Goal: Task Accomplishment & Management: Complete application form

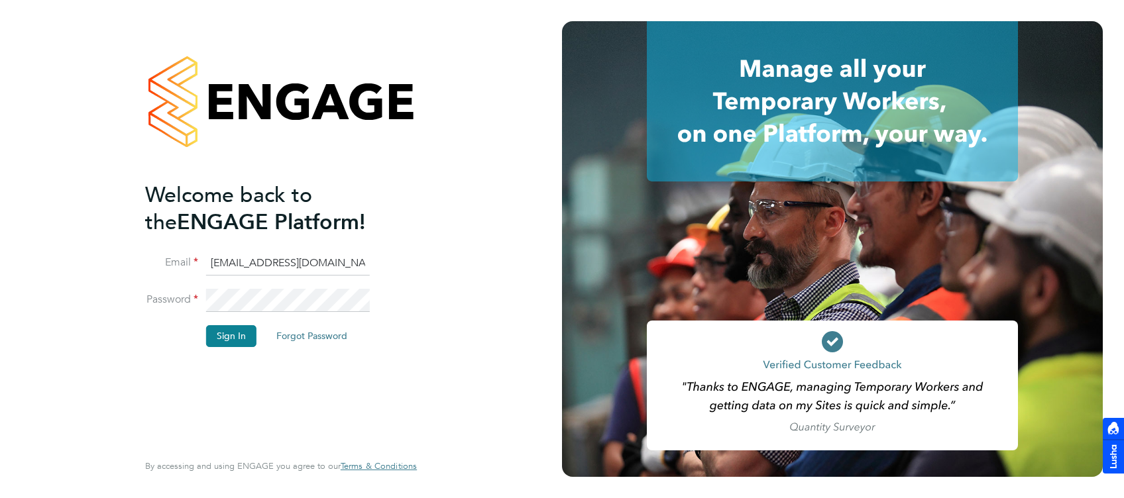
click at [213, 260] on input "jade@thornbaker.co.uk" at bounding box center [288, 264] width 164 height 24
type input "fm@thornbaker.co.uk"
click at [248, 334] on button "Sign In" at bounding box center [231, 335] width 50 height 21
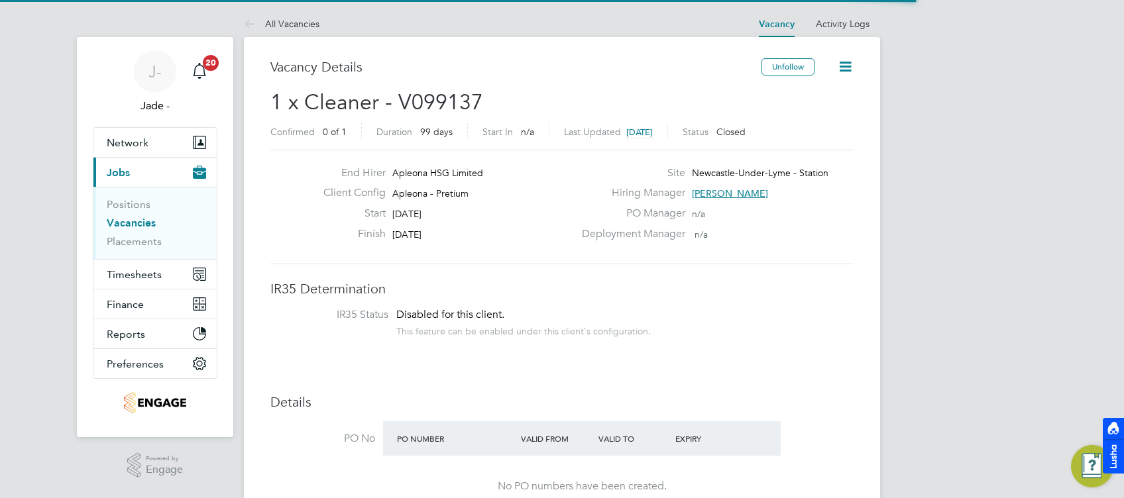
scroll to position [40, 92]
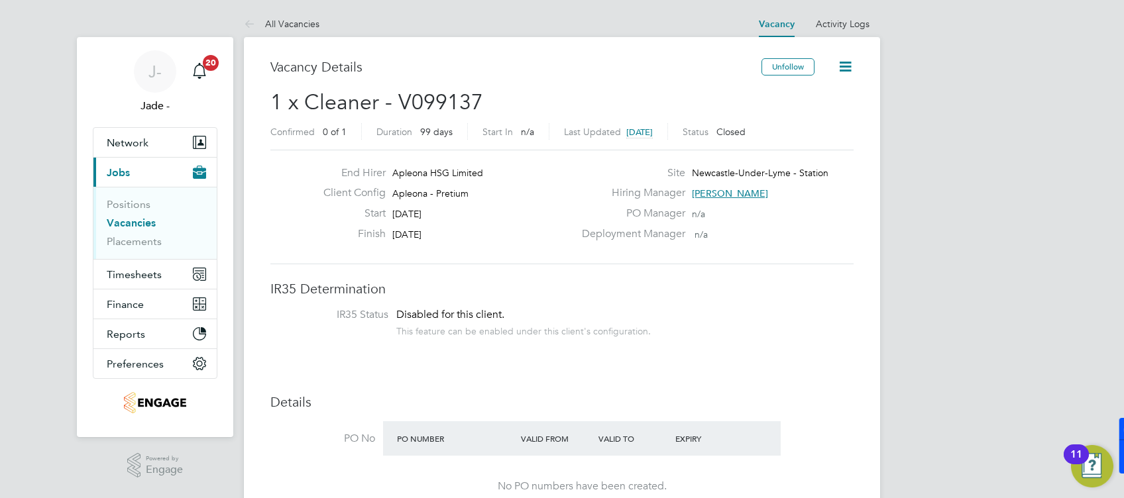
click at [129, 222] on link "Vacancies" at bounding box center [131, 223] width 49 height 13
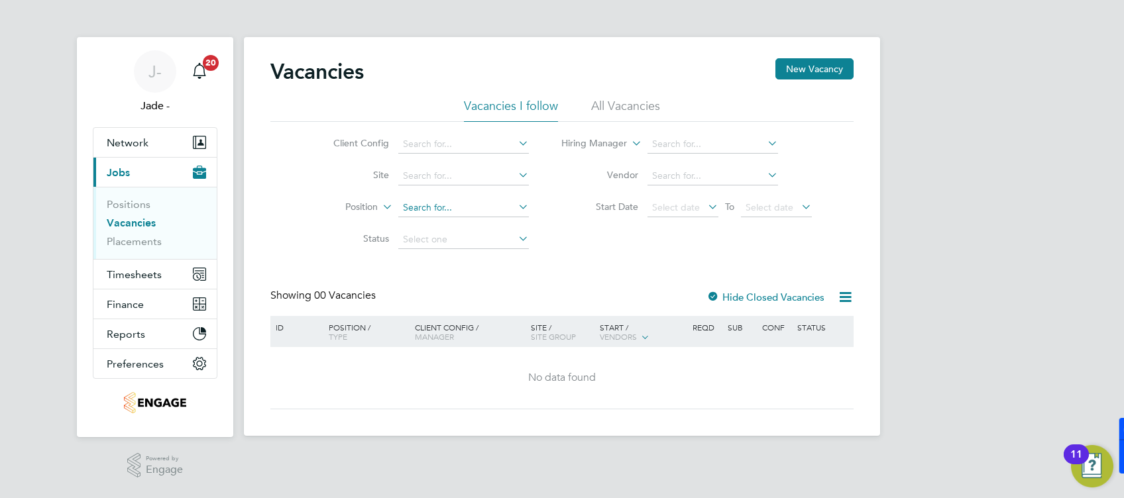
click at [427, 215] on input at bounding box center [463, 208] width 131 height 19
paste input "V181235"
type input "V181235"
click at [610, 280] on div "Vacancies New Vacancy Vacancies I follow All Vacancies Client Config Site Posit…" at bounding box center [561, 233] width 583 height 351
click at [433, 172] on input at bounding box center [463, 176] width 131 height 19
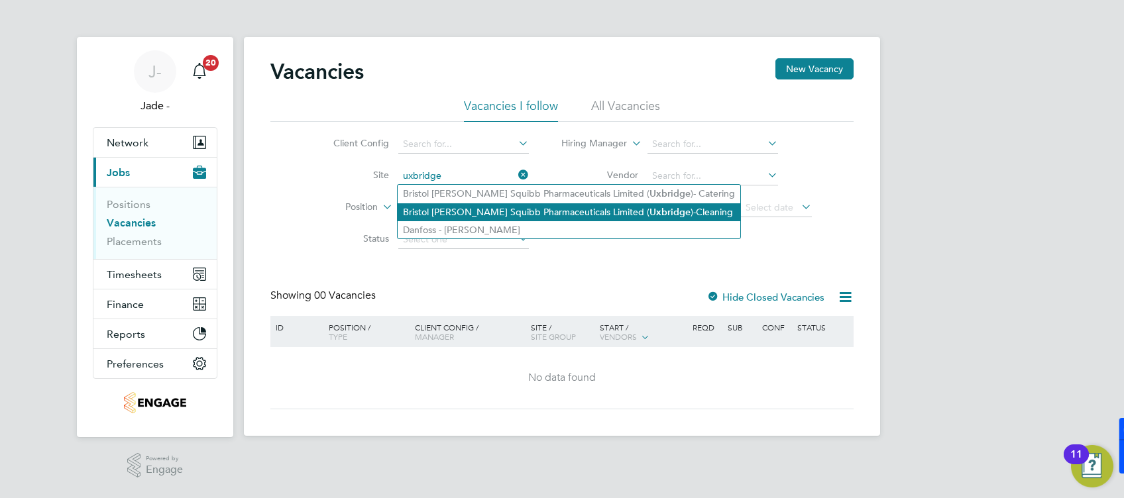
click at [461, 205] on li "Bristol Myers Squibb Pharmaceuticals Limited ( Uxbridge )-Cleaning" at bounding box center [569, 212] width 343 height 18
type input "Bristol [PERSON_NAME] Squibb Pharmaceuticals Limited ([GEOGRAPHIC_DATA])-Cleani…"
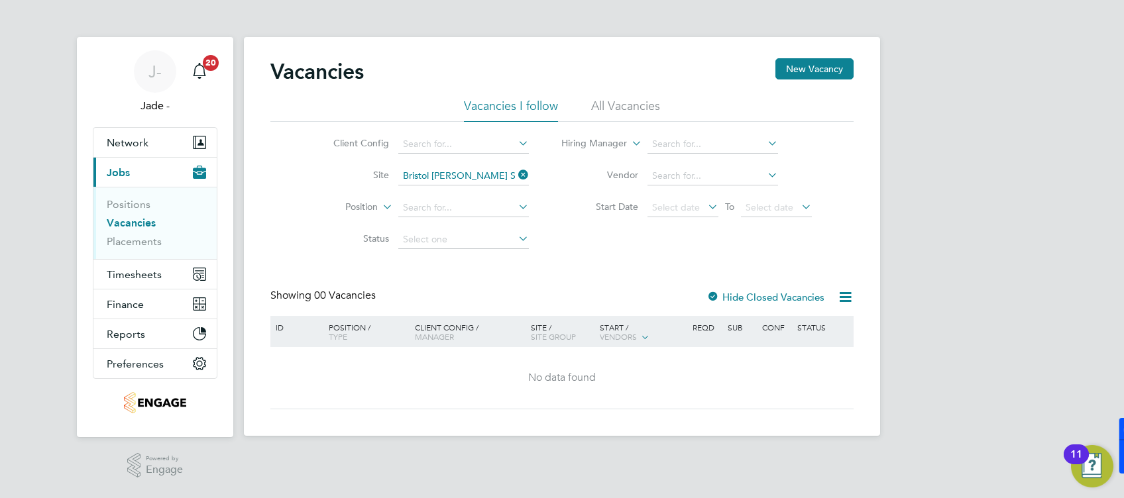
click at [714, 295] on div at bounding box center [712, 298] width 13 height 13
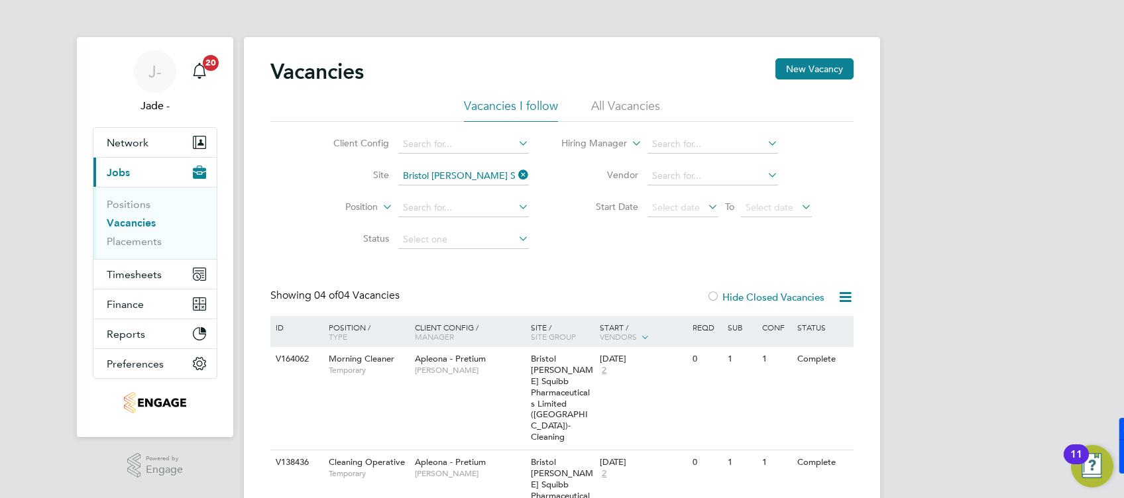
click at [615, 106] on li "All Vacancies" at bounding box center [625, 110] width 69 height 24
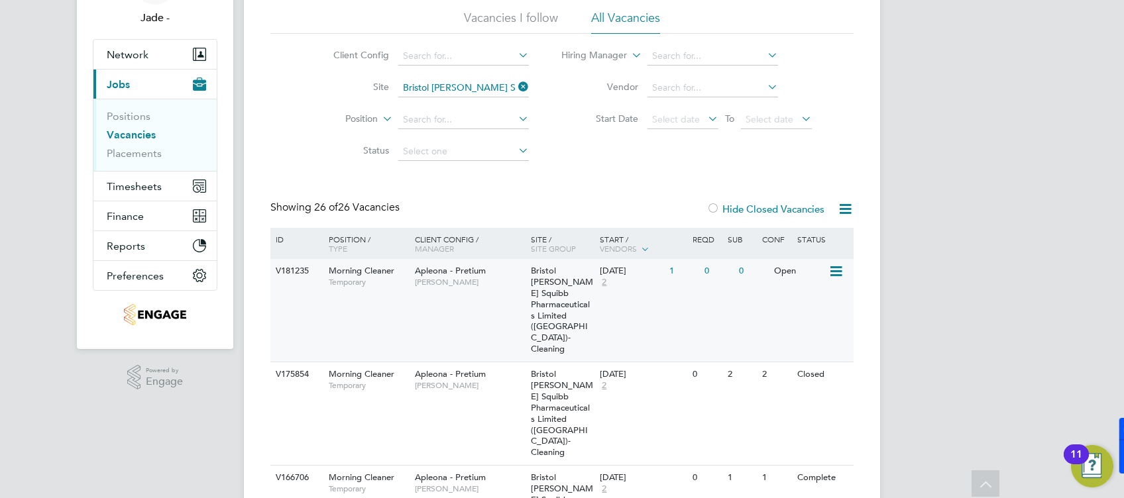
click at [500, 309] on div "V181235 Morning Cleaner Temporary Apleona - Pretium Lisa Chapple Bristol Myers …" at bounding box center [561, 310] width 583 height 103
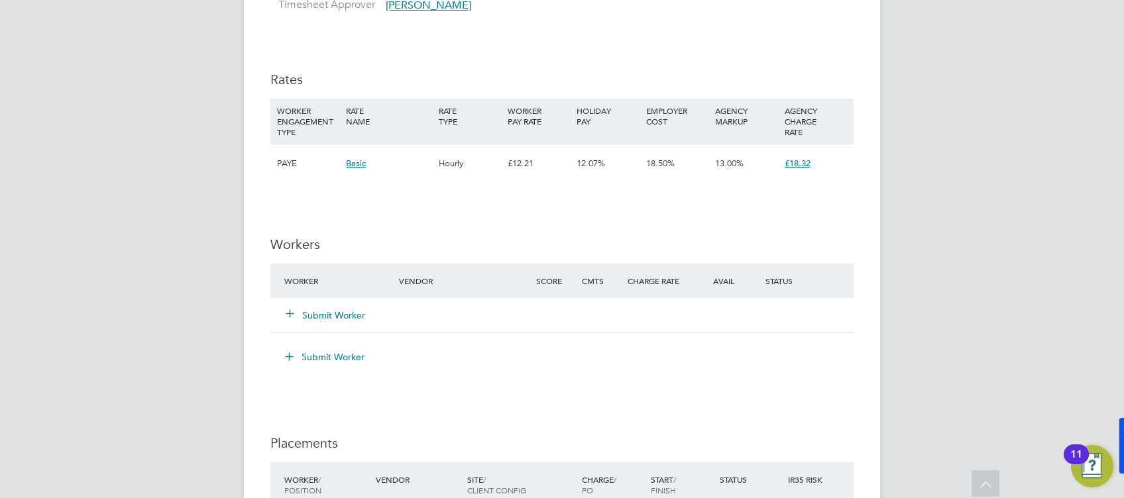
scroll to position [1149, 0]
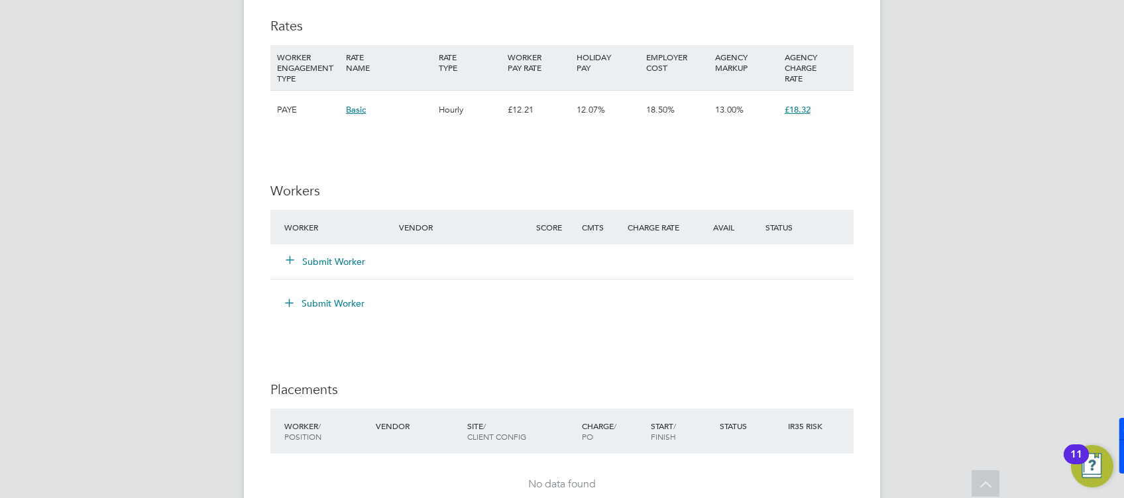
click at [326, 264] on button "Submit Worker" at bounding box center [326, 261] width 80 height 13
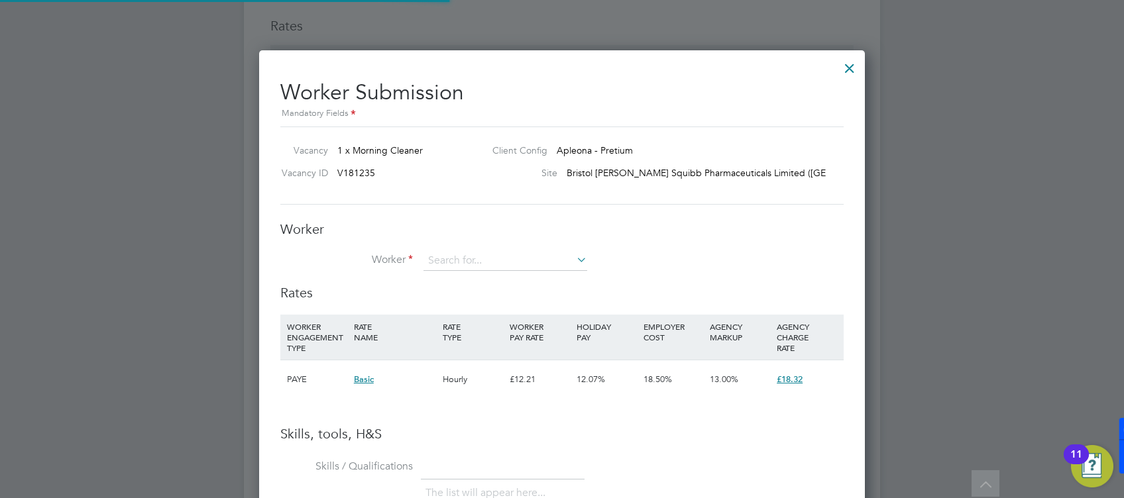
scroll to position [0, 0]
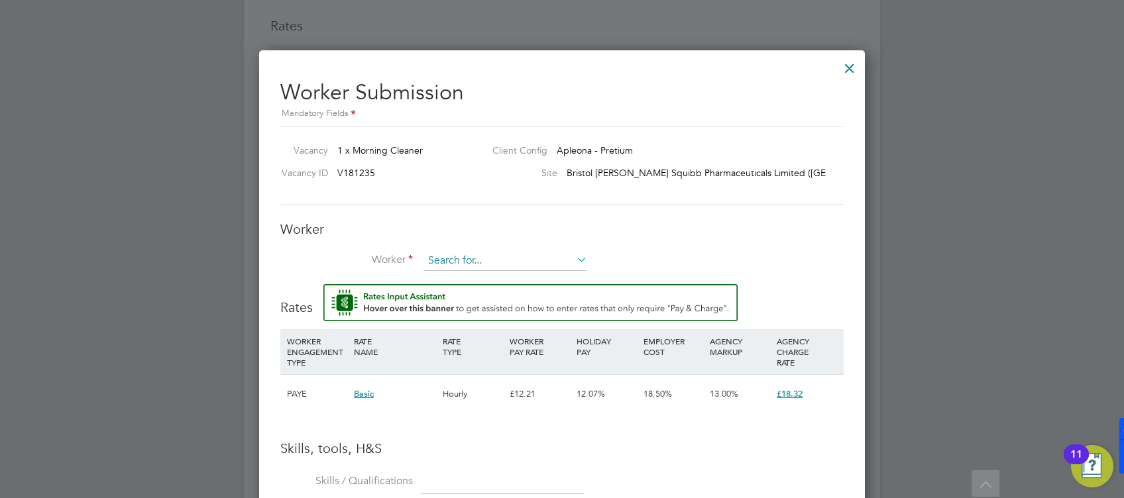
click at [463, 265] on input at bounding box center [505, 261] width 164 height 20
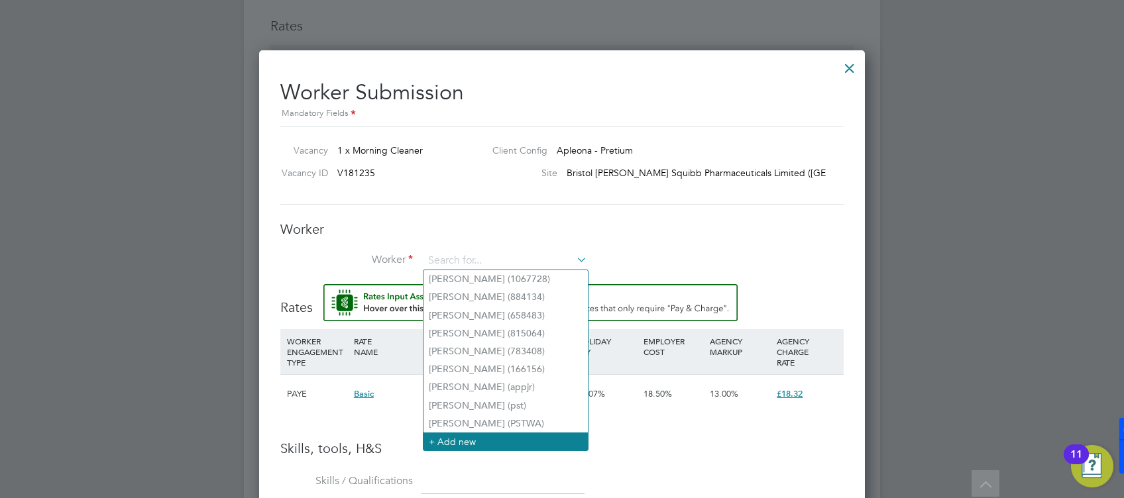
click at [493, 433] on li "+ Add new" at bounding box center [505, 442] width 164 height 18
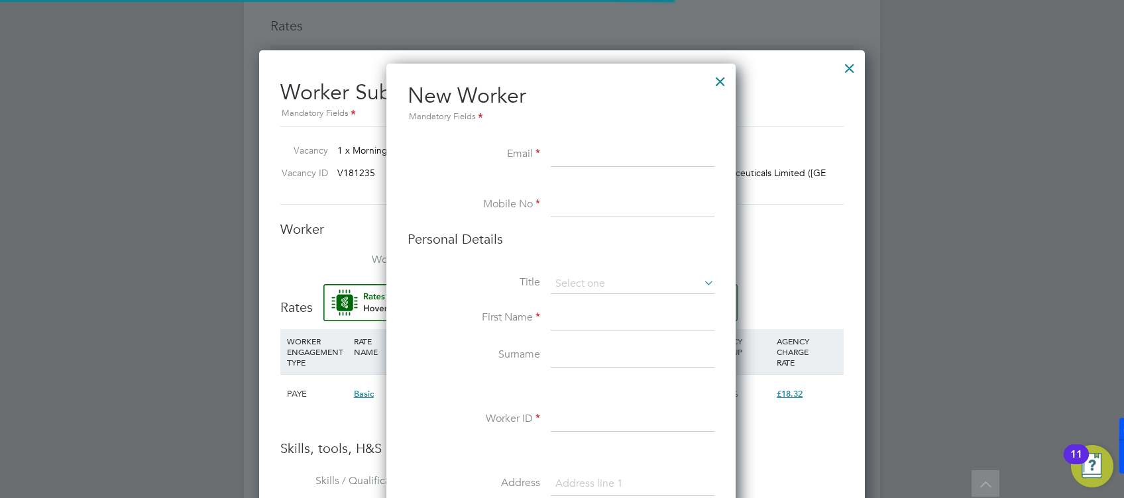
scroll to position [1119, 351]
paste input "[EMAIL_ADDRESS][DOMAIN_NAME]"
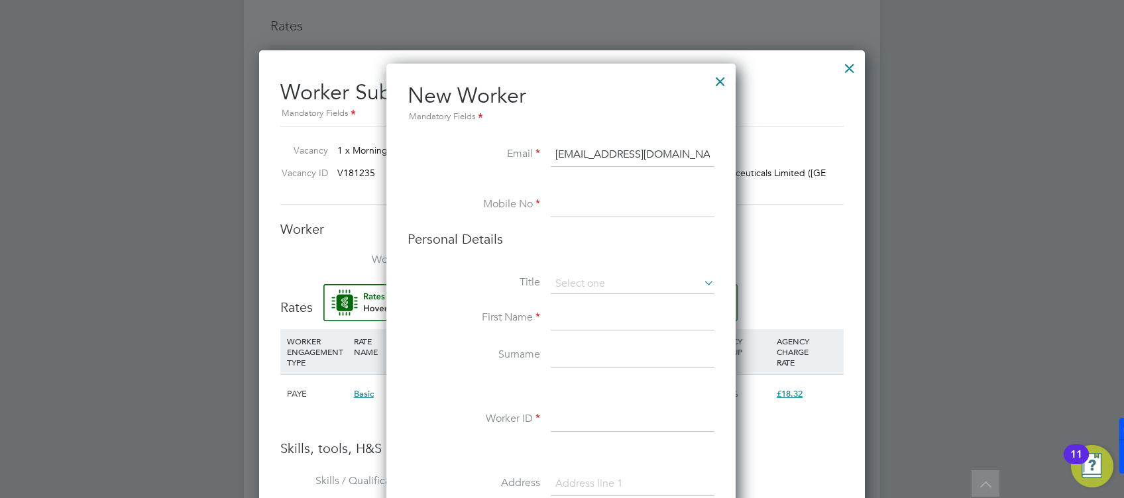
type input "[EMAIL_ADDRESS][DOMAIN_NAME]"
click at [580, 201] on input at bounding box center [633, 206] width 164 height 24
paste input "07938698549"
type input "07938698549"
click at [560, 319] on input at bounding box center [633, 320] width 164 height 24
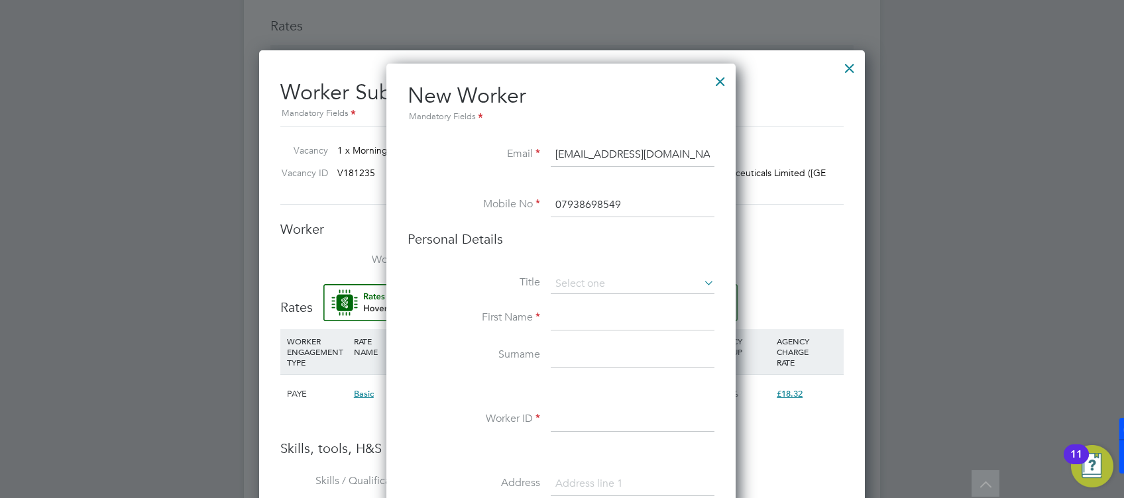
paste input "Sumeya"
type input "Sumeya"
click at [573, 354] on input at bounding box center [633, 356] width 164 height 24
paste input "[PERSON_NAME]"
type input "[PERSON_NAME]"
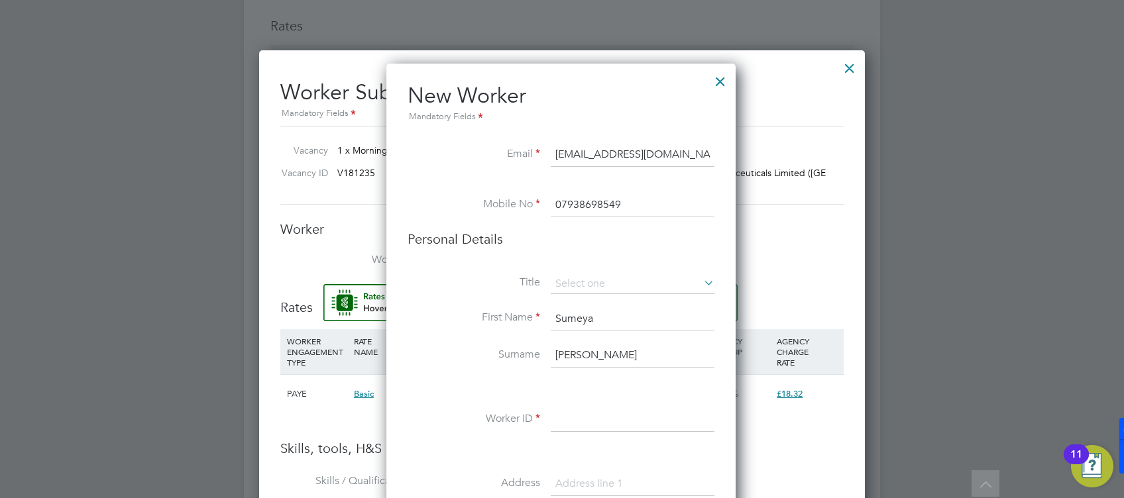
drag, startPoint x: 444, startPoint y: 372, endPoint x: 562, endPoint y: 435, distance: 133.7
click at [444, 372] on li "Surname [PERSON_NAME]" at bounding box center [561, 362] width 307 height 37
click at [599, 418] on input at bounding box center [633, 420] width 164 height 24
paste input "382916"
type input "382916"
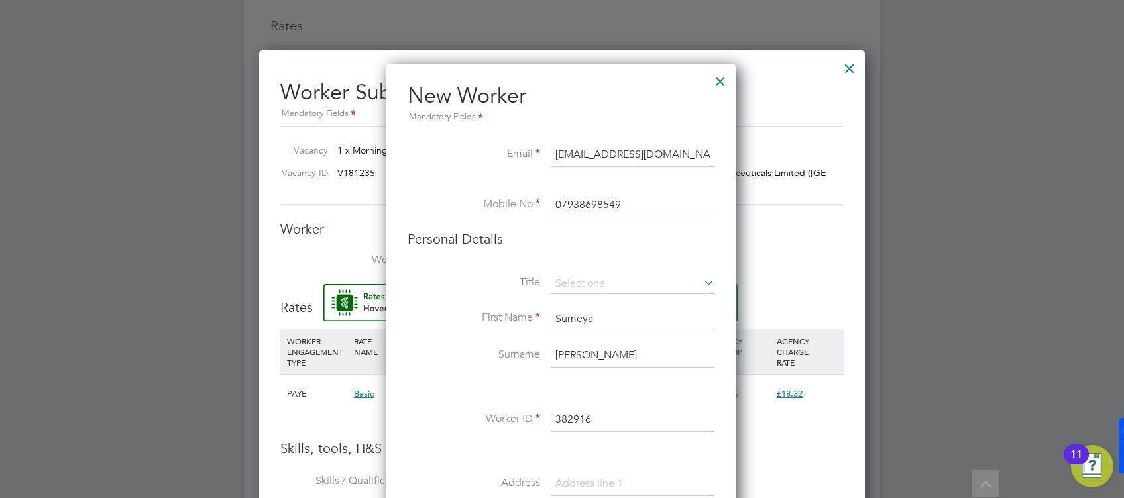
click at [425, 386] on li at bounding box center [561, 388] width 307 height 14
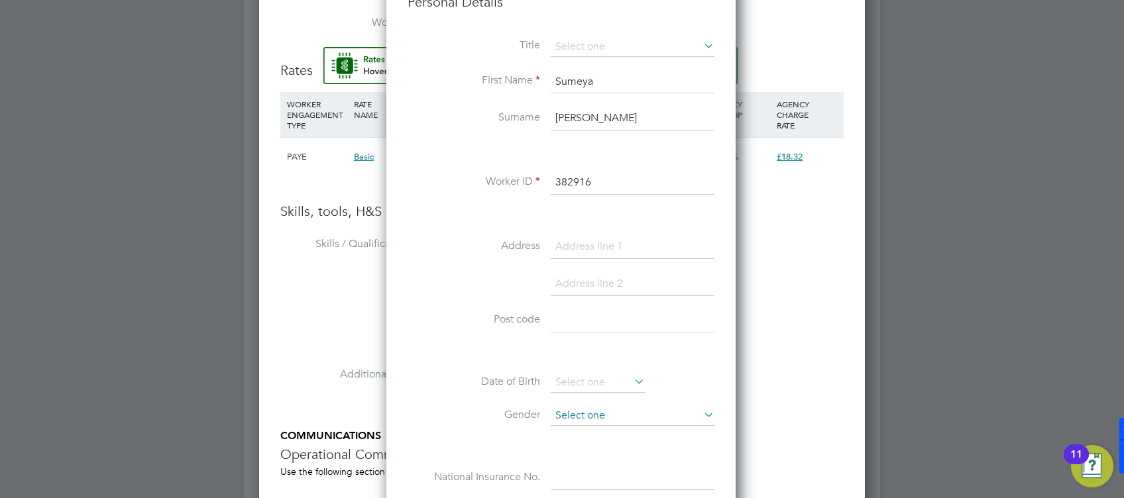
scroll to position [1414, 0]
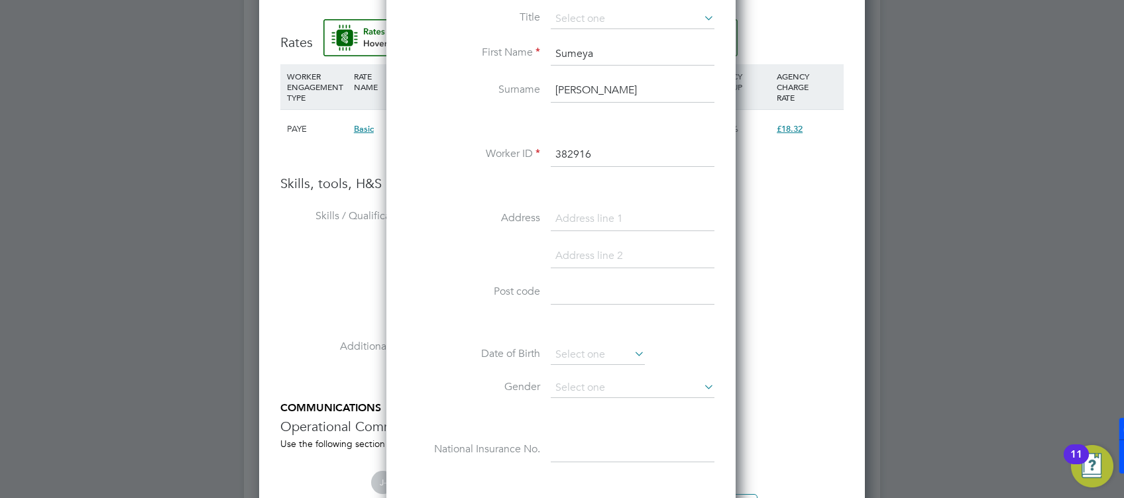
click at [584, 296] on input at bounding box center [633, 294] width 164 height 24
paste input "UB4 9LU"
type input "UB4 9LU"
click at [563, 213] on input at bounding box center [633, 219] width 164 height 24
paste input "[STREET_ADDRESS][PERSON_NAME]"
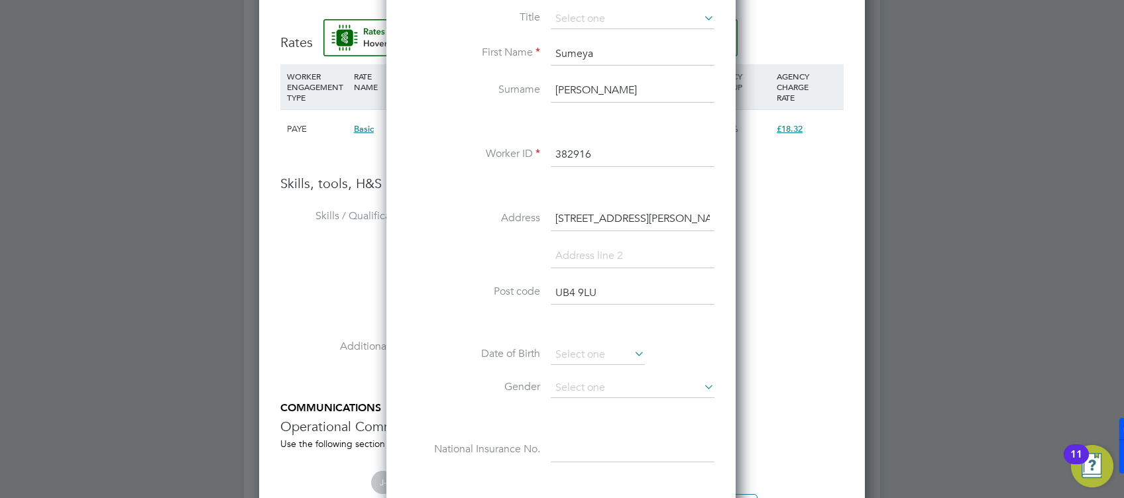
type input "[STREET_ADDRESS][PERSON_NAME]"
click at [568, 255] on input at bounding box center [633, 257] width 164 height 24
paste input "[PERSON_NAME]"
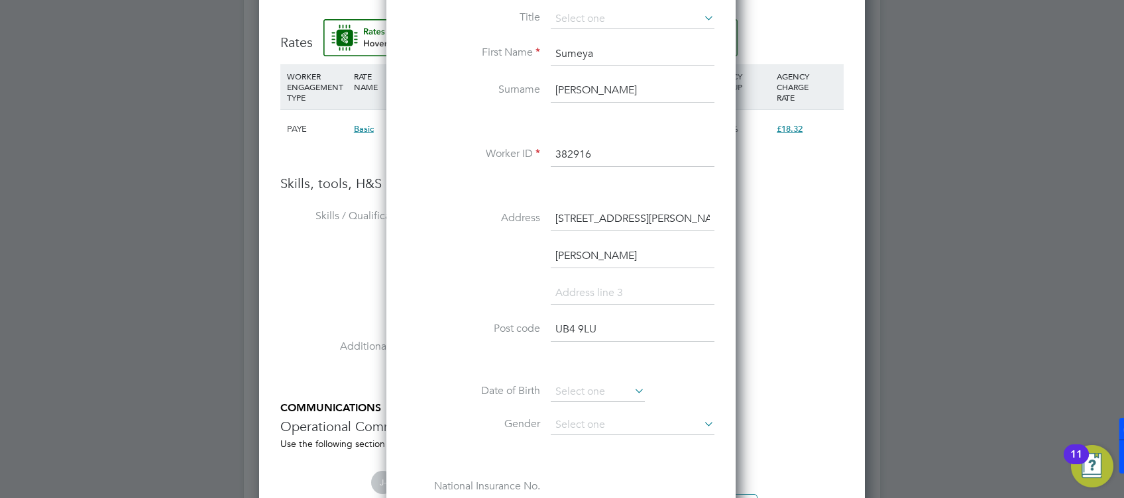
type input "[PERSON_NAME]"
drag, startPoint x: 464, startPoint y: 317, endPoint x: 586, endPoint y: 439, distance: 172.0
click at [464, 318] on li "Post code UB4 9LU" at bounding box center [561, 336] width 307 height 37
click at [581, 386] on input at bounding box center [598, 392] width 94 height 20
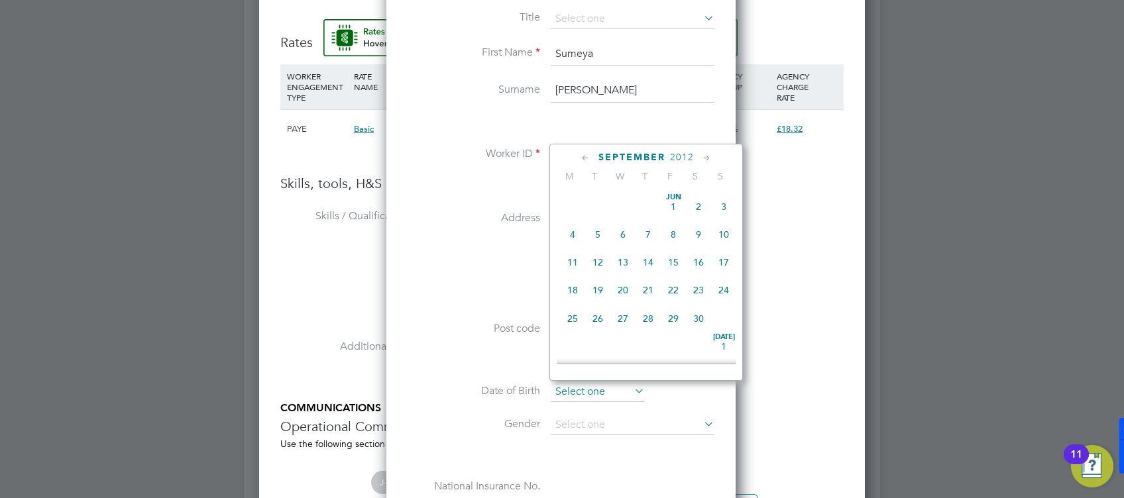
scroll to position [524, 0]
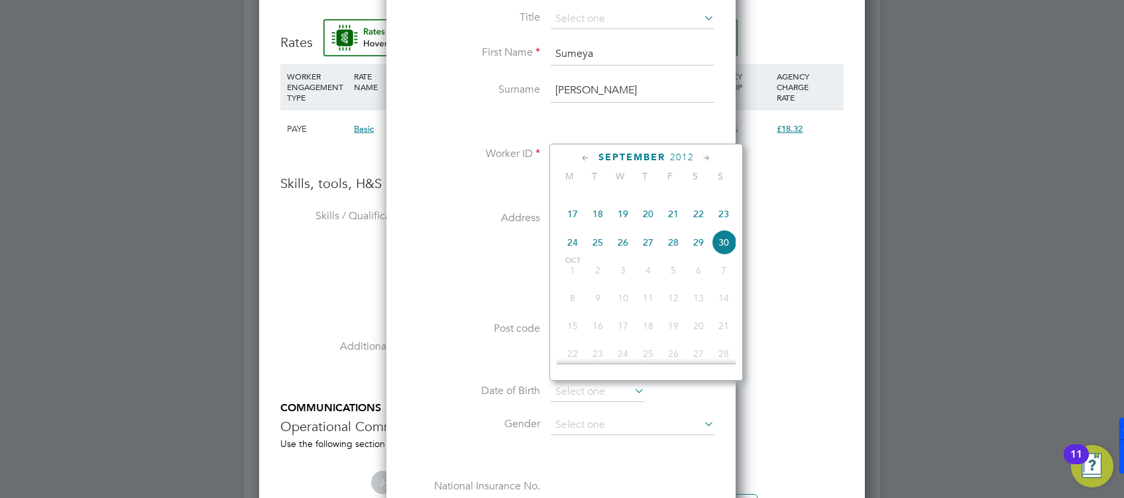
click at [677, 155] on span "2012" at bounding box center [682, 157] width 24 height 11
click at [701, 197] on span "1996" at bounding box center [698, 184] width 25 height 25
click at [584, 156] on icon at bounding box center [585, 158] width 13 height 15
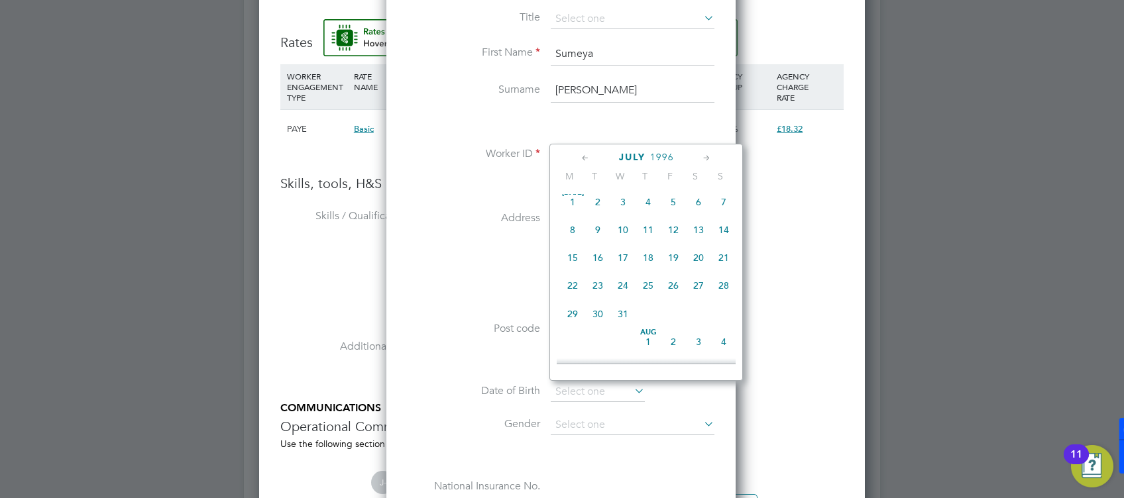
click at [584, 156] on icon at bounding box center [585, 158] width 13 height 15
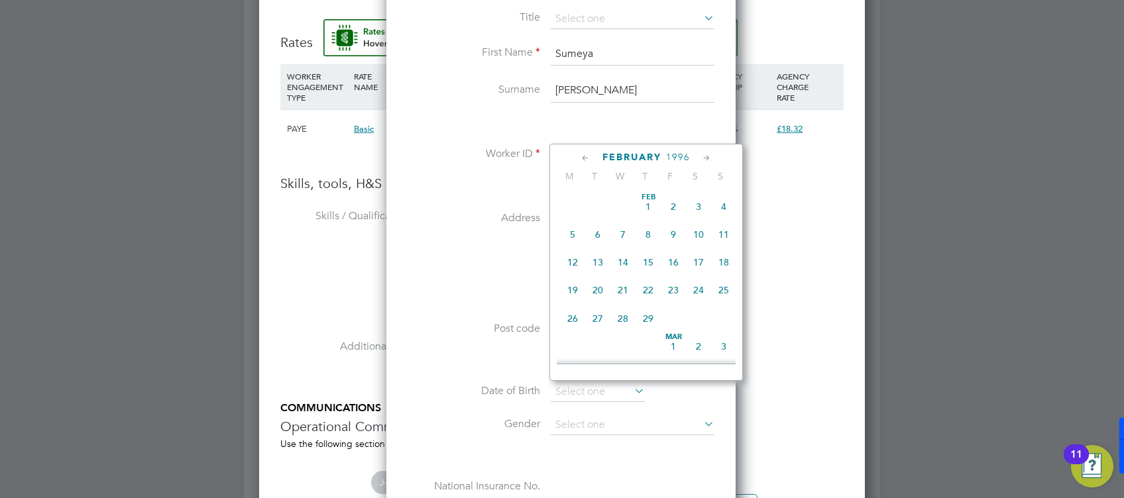
click at [648, 292] on span "22" at bounding box center [648, 290] width 25 height 25
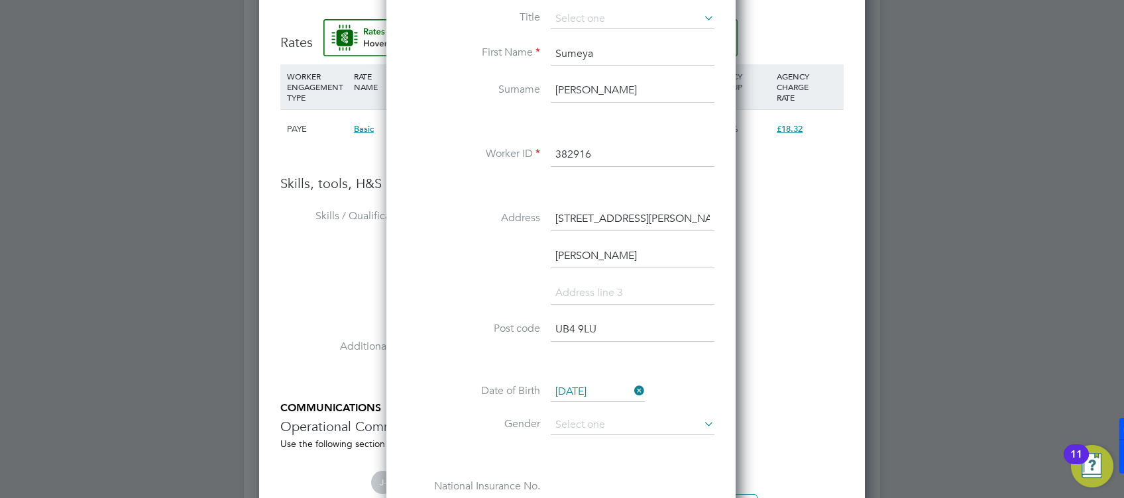
click at [573, 388] on input "[DATE]" at bounding box center [598, 392] width 94 height 20
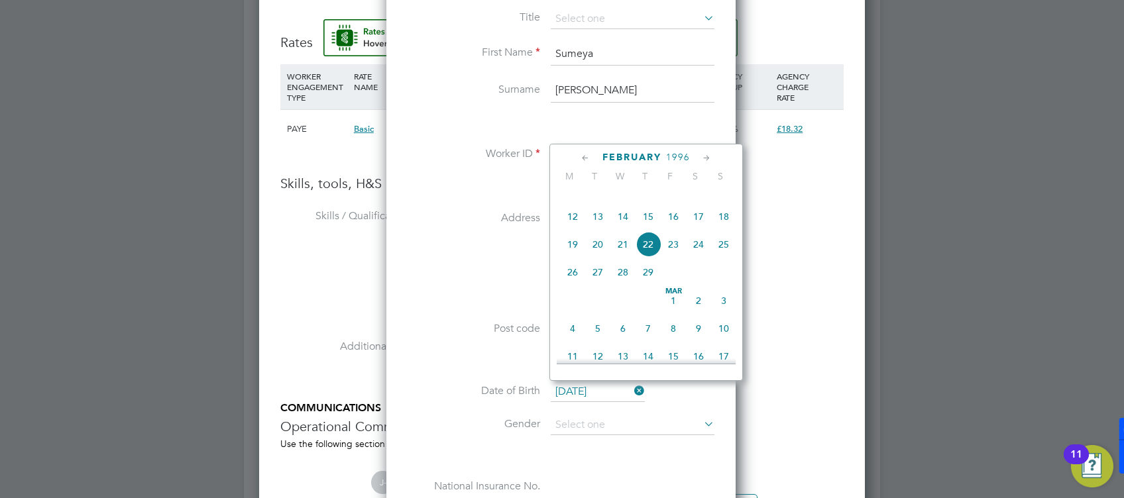
click at [721, 257] on span "25" at bounding box center [723, 244] width 25 height 25
type input "[DATE]"
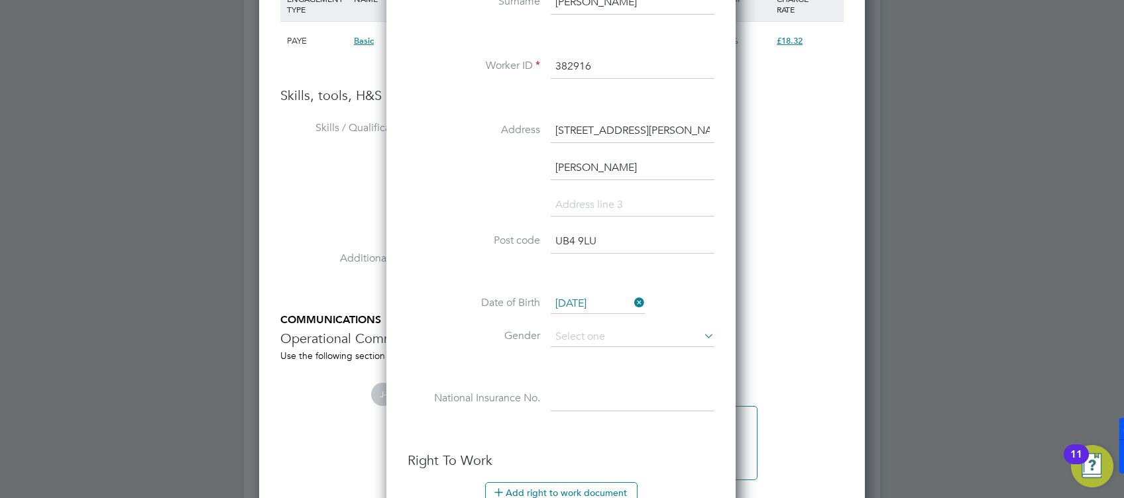
scroll to position [1591, 0]
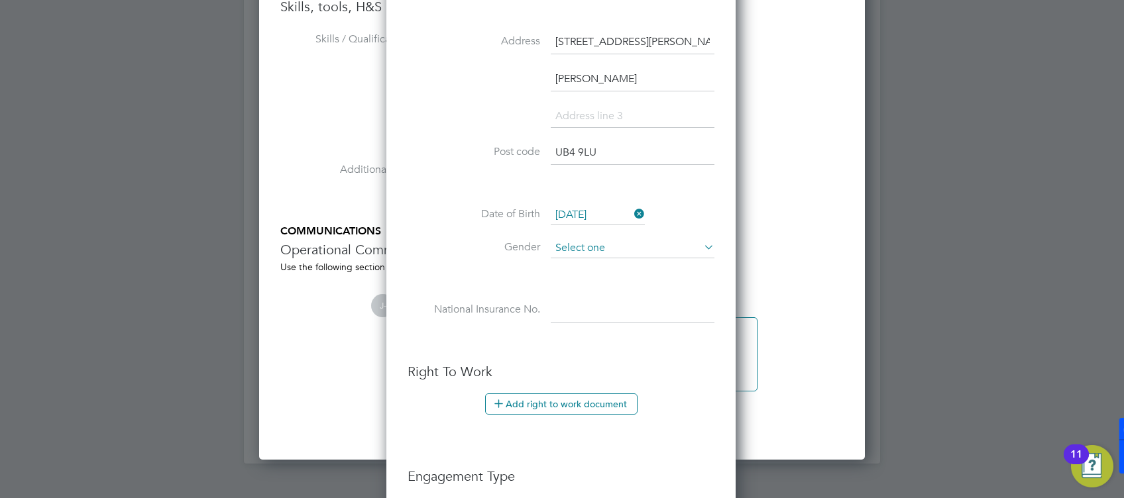
click at [567, 244] on input at bounding box center [633, 249] width 164 height 20
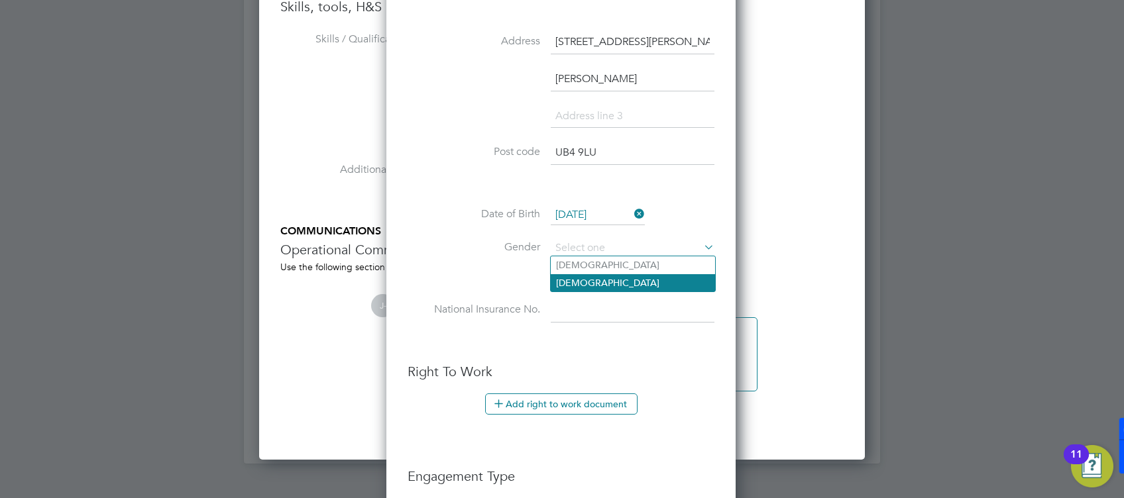
click at [582, 285] on li "[DEMOGRAPHIC_DATA]" at bounding box center [633, 282] width 164 height 17
type input "[DEMOGRAPHIC_DATA]"
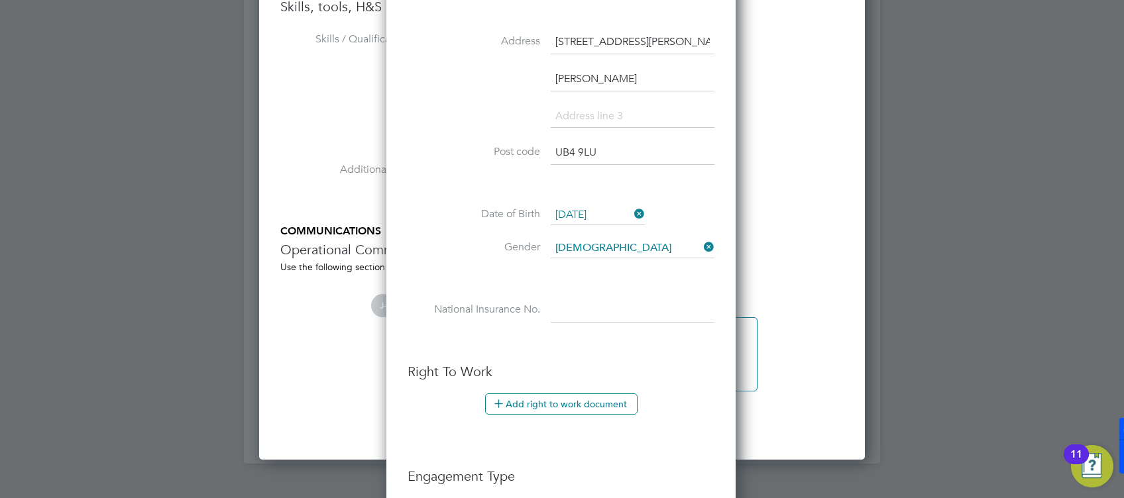
click at [589, 306] on input at bounding box center [633, 311] width 164 height 24
paste input "Sc842292a"
type input "SC 84 22 92 A"
click at [453, 357] on ul "New Worker Mandatory Fields Email [EMAIL_ADDRESS][DOMAIN_NAME] Mobile No 079386…" at bounding box center [561, 196] width 307 height 1112
click at [528, 409] on button "Add right to work document" at bounding box center [561, 404] width 152 height 21
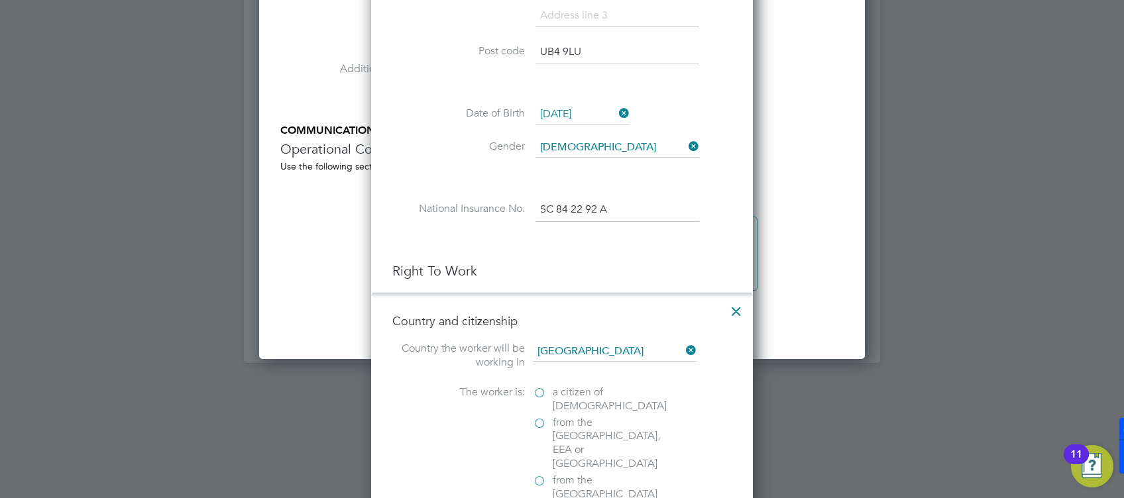
scroll to position [1767, 0]
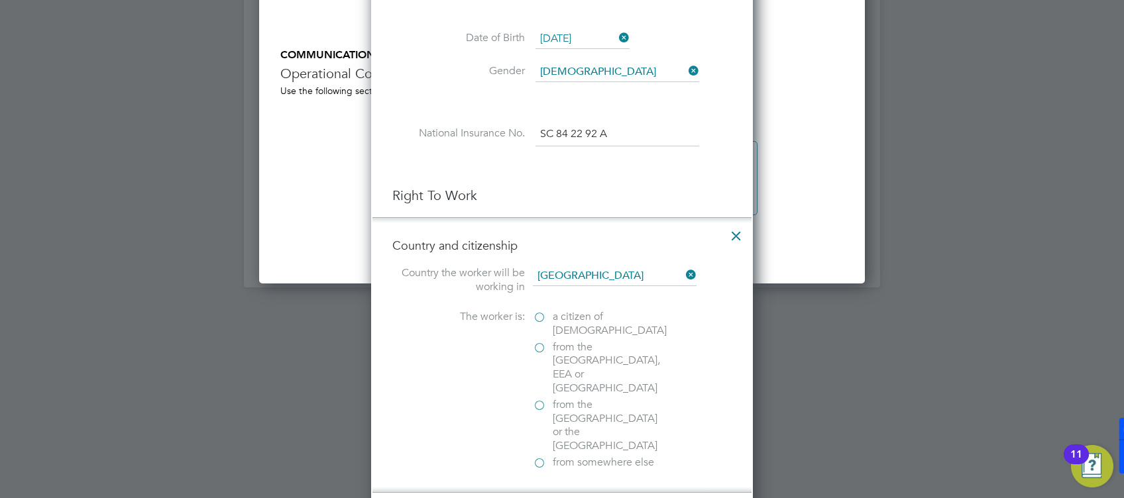
click at [536, 316] on label "a citizen of [DEMOGRAPHIC_DATA]" at bounding box center [599, 324] width 133 height 28
click at [0, 0] on input "a citizen of [DEMOGRAPHIC_DATA]" at bounding box center [0, 0] width 0 height 0
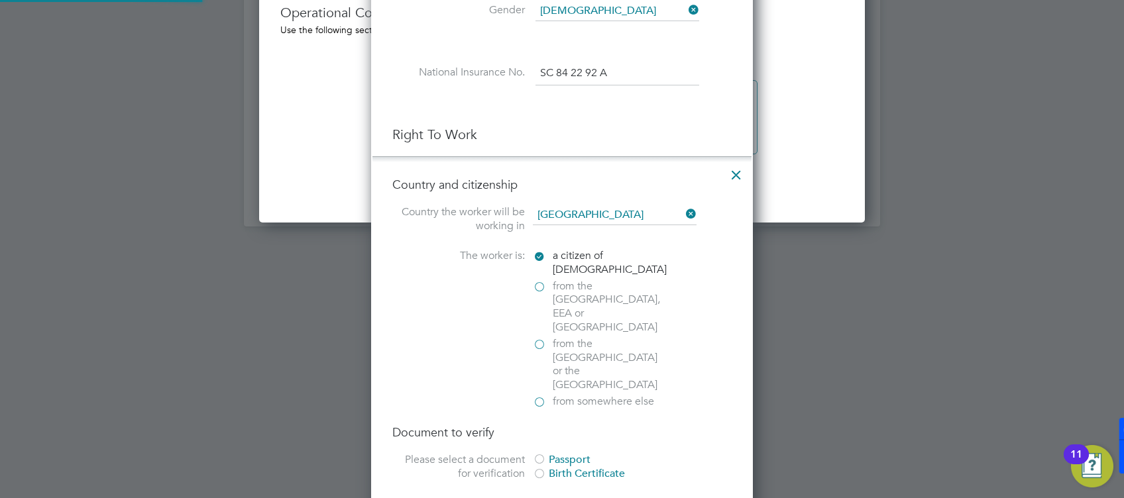
scroll to position [1856, 0]
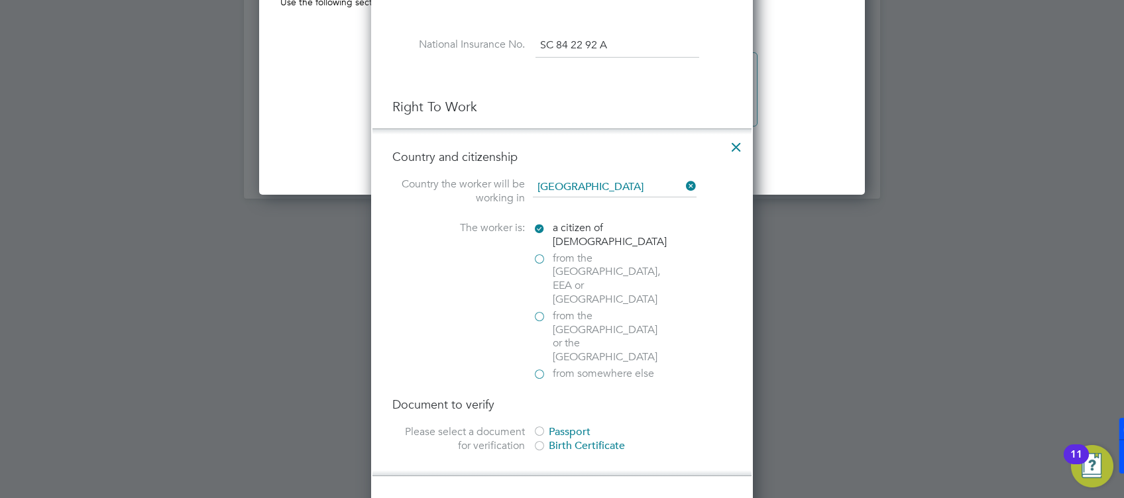
click at [541, 426] on div at bounding box center [539, 432] width 13 height 13
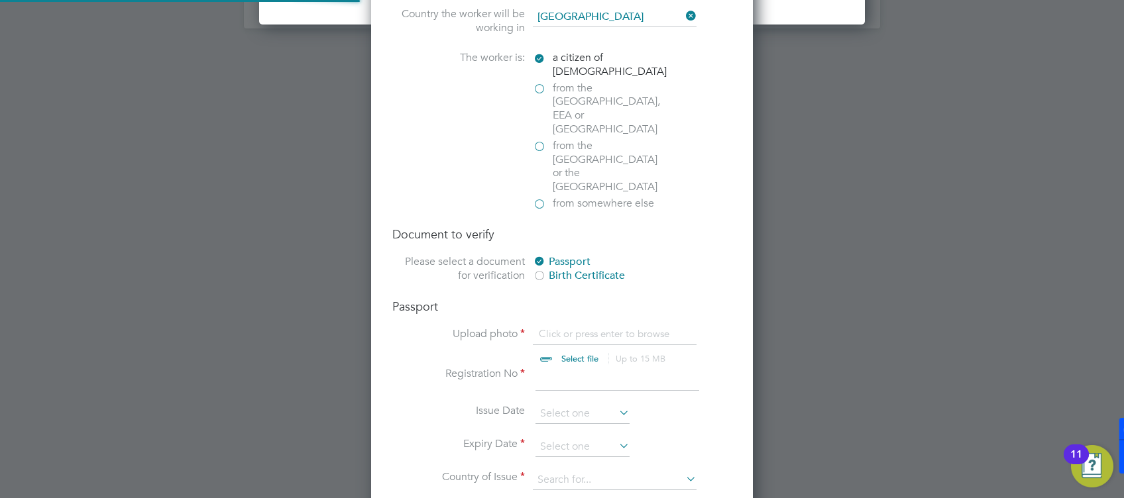
scroll to position [2032, 0]
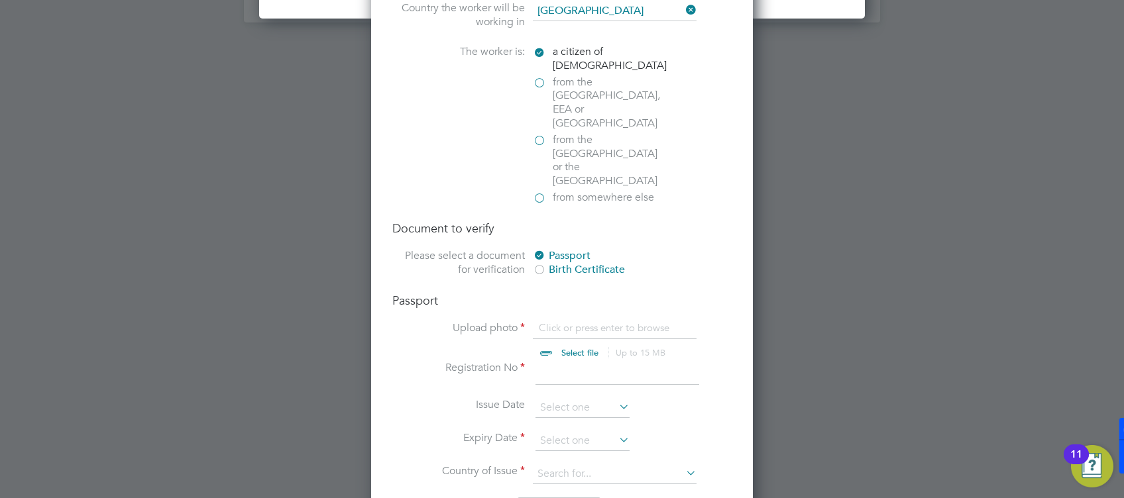
click at [592, 321] on input "file" at bounding box center [592, 341] width 208 height 40
type input "C:\fakepath\[PERSON_NAME] passport.jpeg"
click at [564, 361] on input at bounding box center [617, 373] width 164 height 24
type input "561911804"
click at [557, 431] on input at bounding box center [582, 441] width 94 height 20
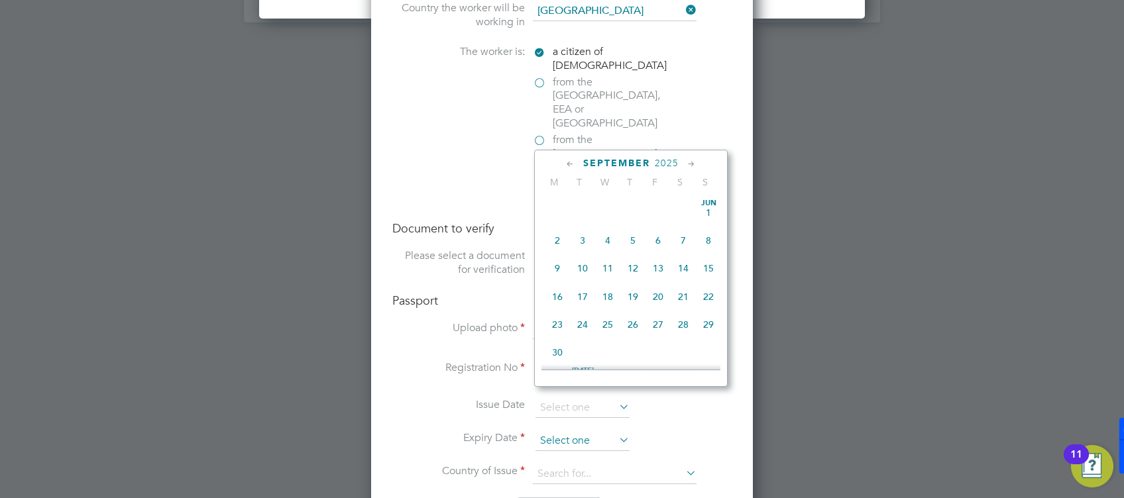
scroll to position [524, 0]
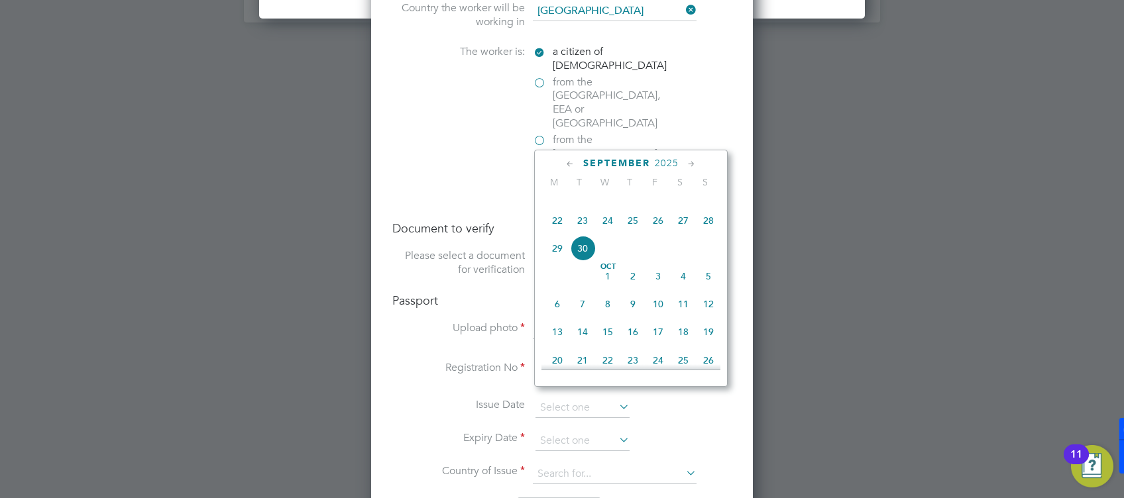
click at [662, 165] on span "2025" at bounding box center [667, 163] width 24 height 11
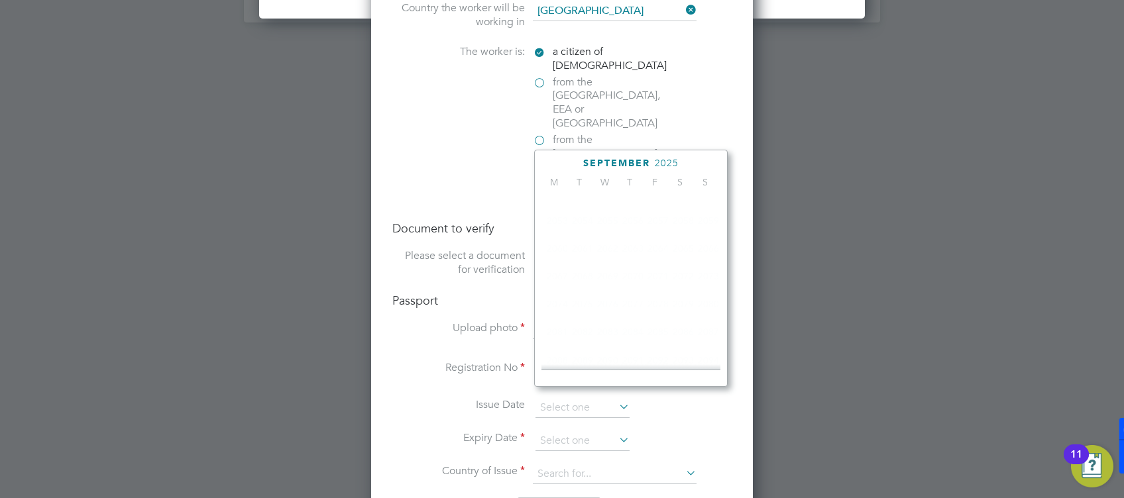
scroll to position [358, 0]
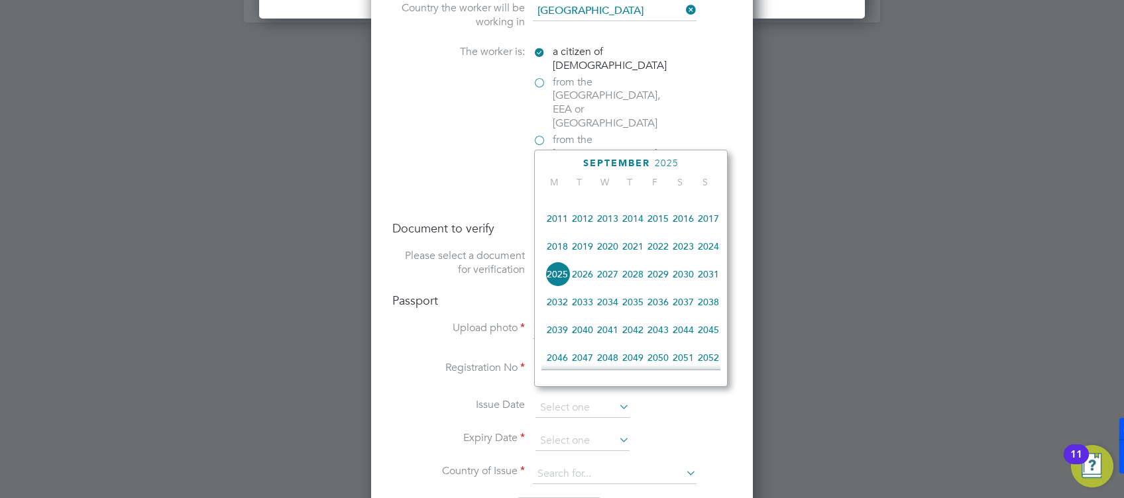
click at [653, 287] on span "2029" at bounding box center [657, 274] width 25 height 25
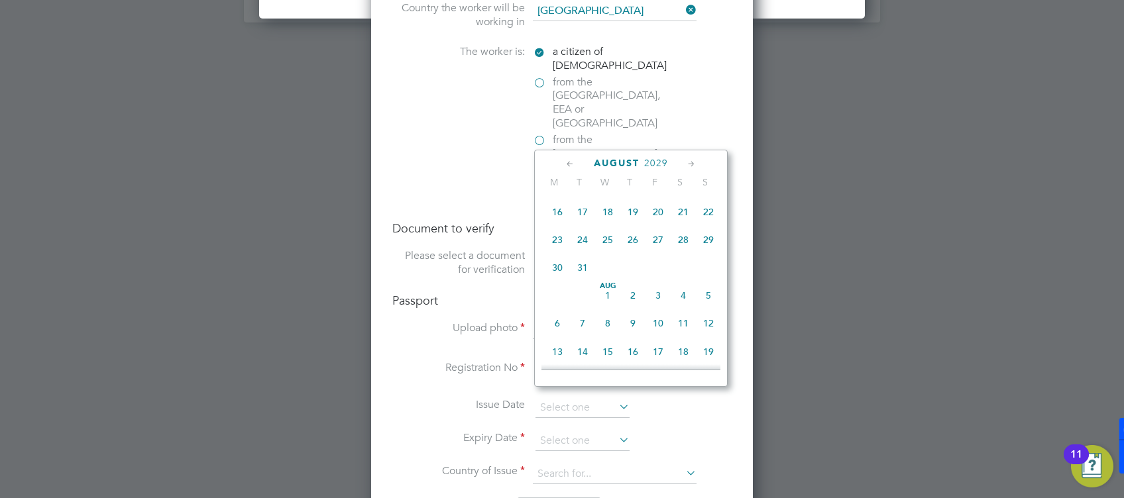
scroll to position [181, 0]
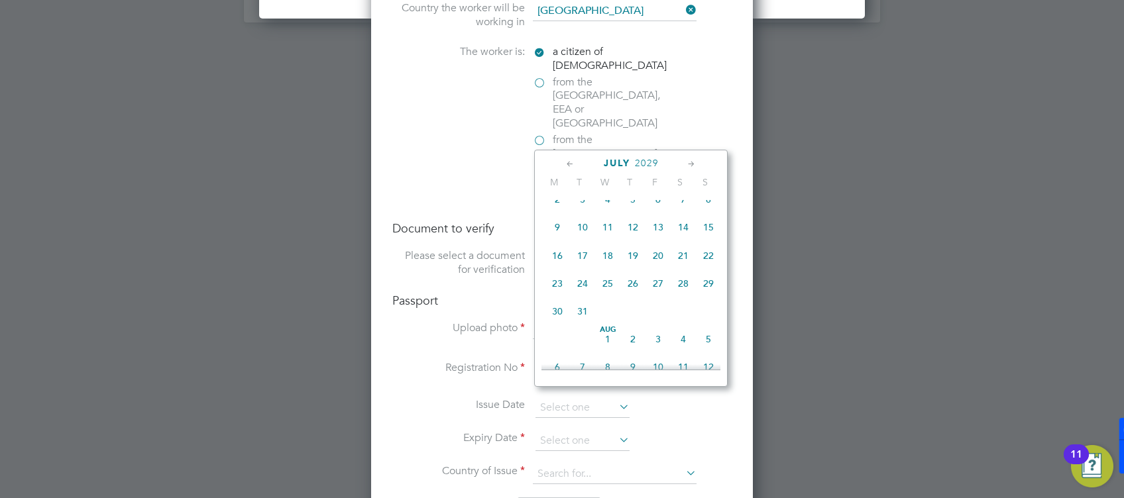
click at [612, 203] on span "4" at bounding box center [607, 199] width 25 height 25
type input "[DATE]"
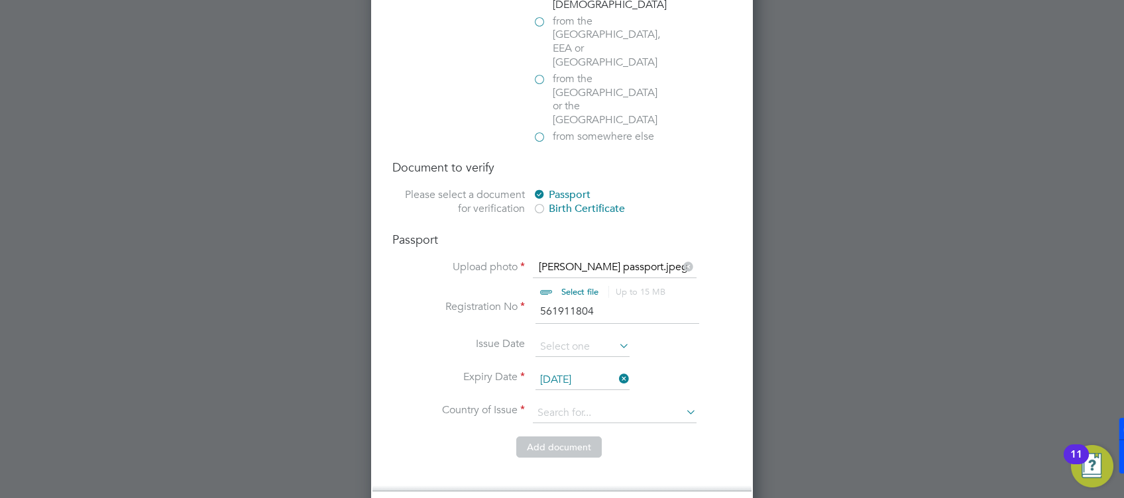
scroll to position [2121, 0]
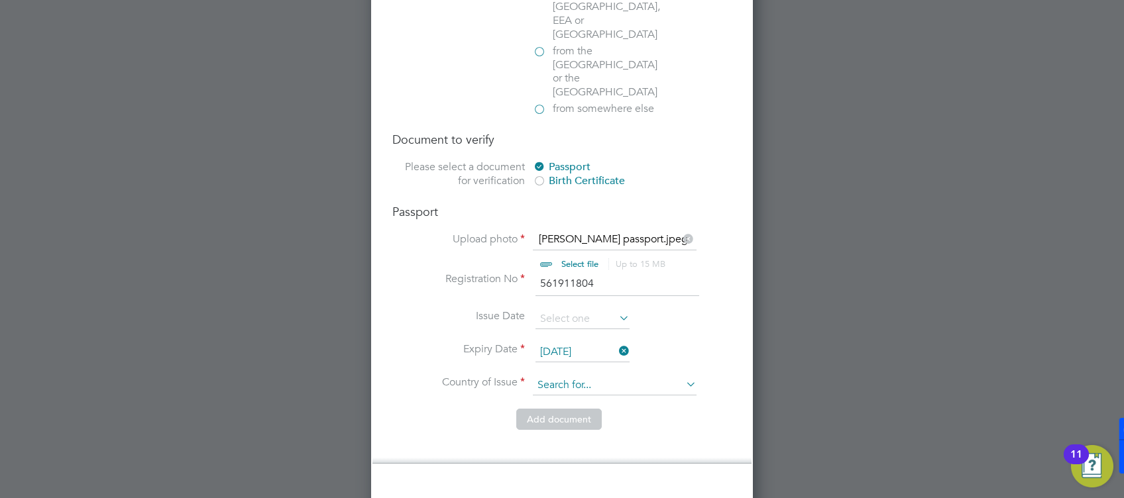
click at [577, 376] on input at bounding box center [615, 386] width 164 height 20
click at [573, 389] on li "Unit ed Kingdom" at bounding box center [627, 396] width 189 height 18
type input "[GEOGRAPHIC_DATA]"
click at [467, 409] on li "Add document" at bounding box center [561, 426] width 339 height 34
click at [568, 409] on button "Add document" at bounding box center [558, 419] width 85 height 21
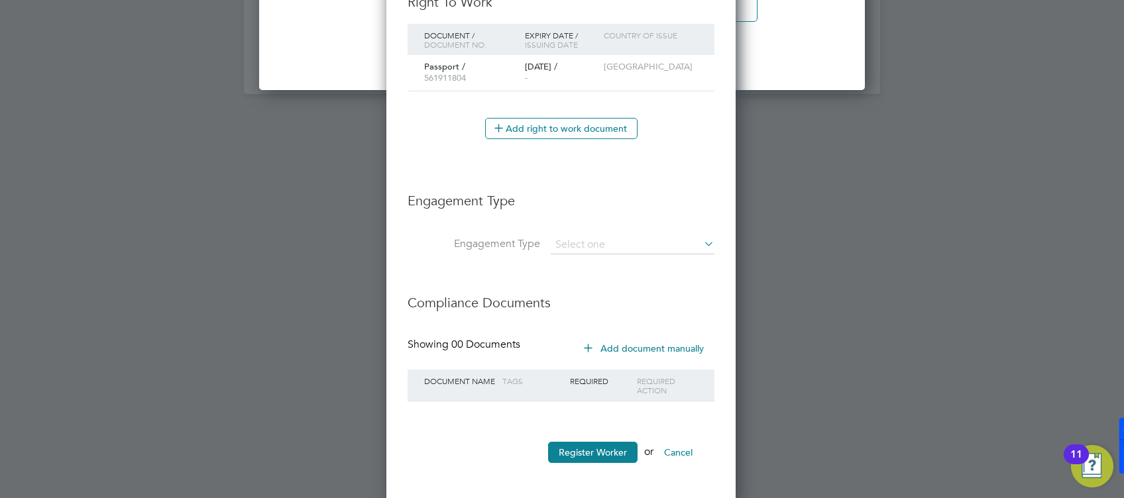
scroll to position [1962, 0]
click at [600, 443] on button "Register Worker" at bounding box center [592, 450] width 89 height 21
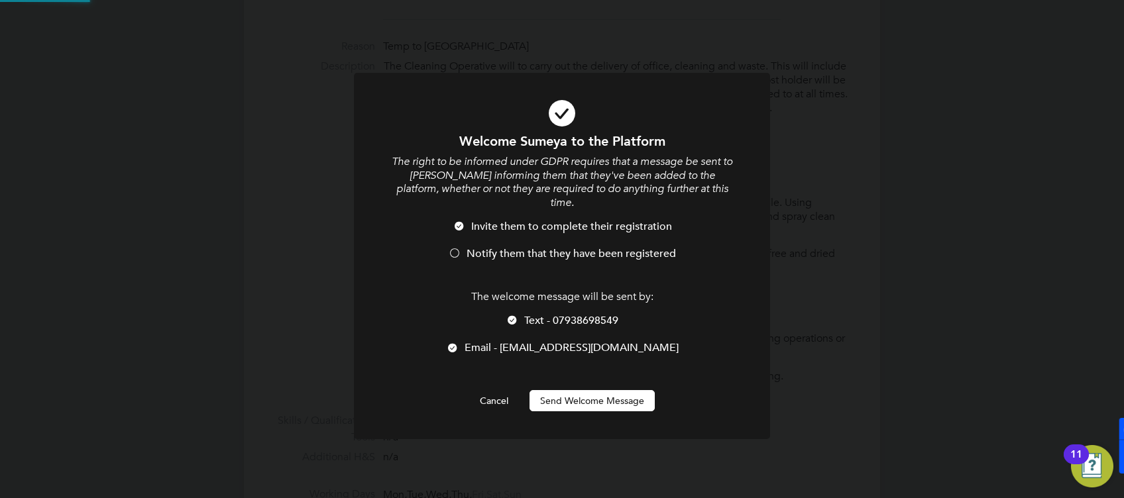
scroll to position [0, 0]
click at [582, 394] on button "Send Welcome Message" at bounding box center [592, 400] width 125 height 21
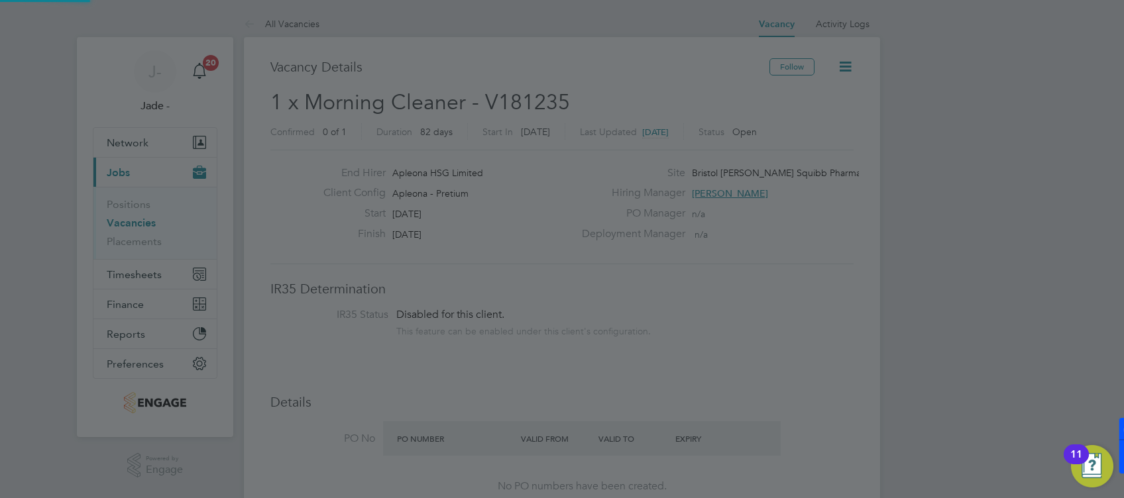
scroll to position [498, 0]
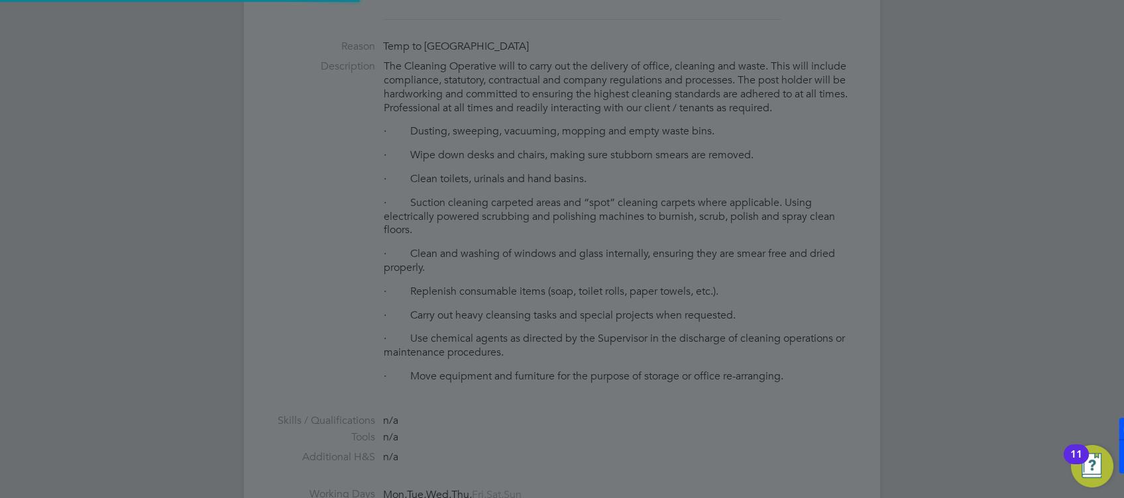
type input "[PERSON_NAME] (382916)"
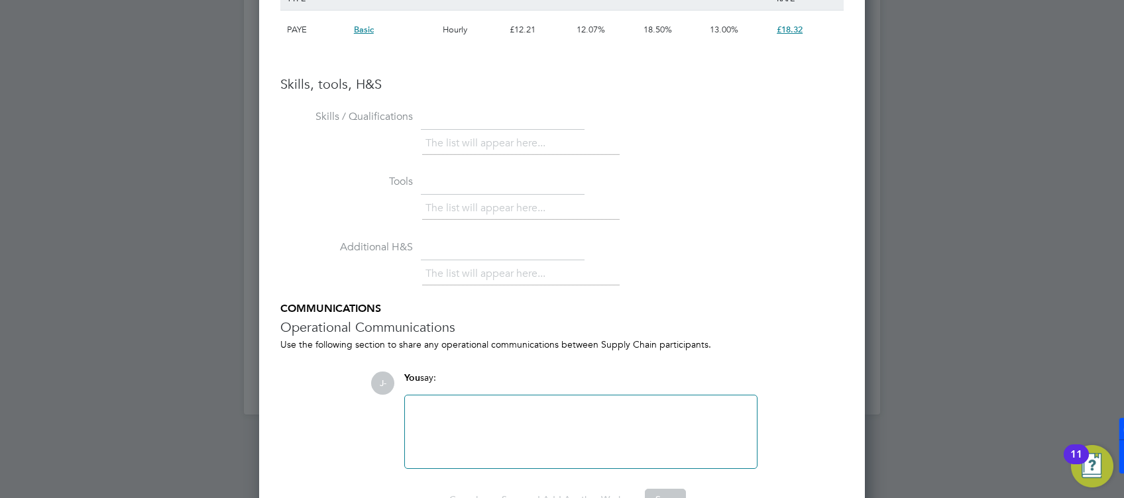
scroll to position [1677, 0]
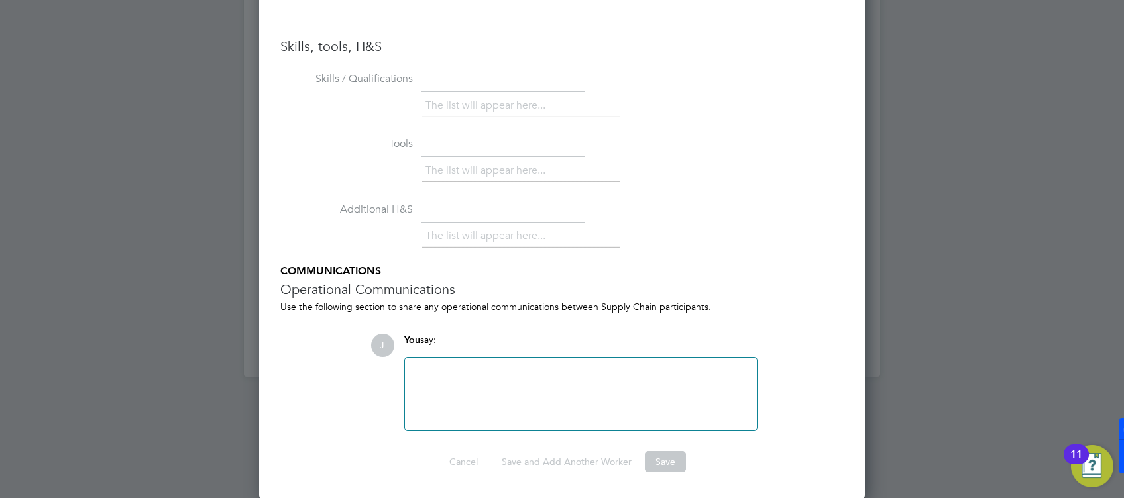
click at [923, 231] on div at bounding box center [562, 249] width 1124 height 498
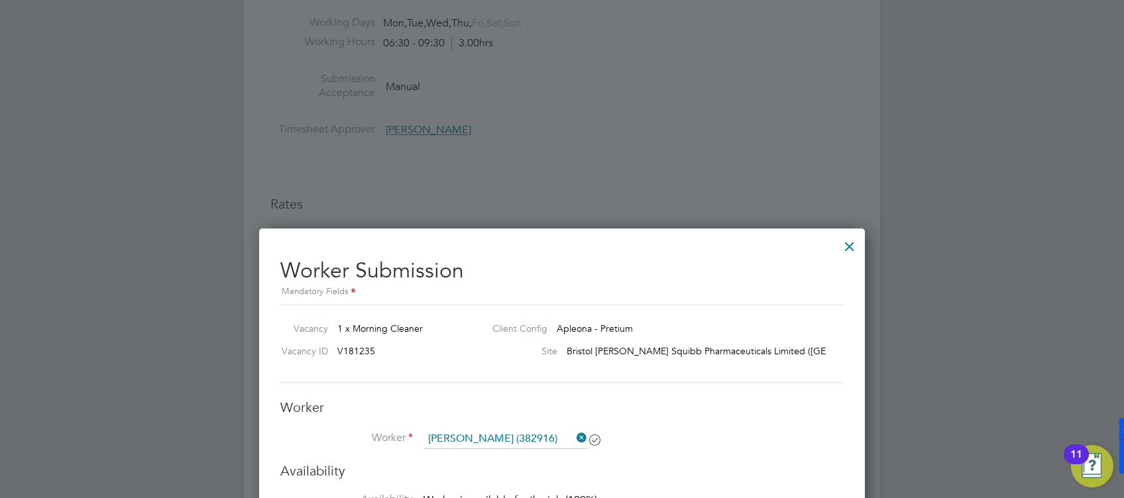
scroll to position [1235, 0]
click at [844, 239] on div at bounding box center [850, 243] width 24 height 24
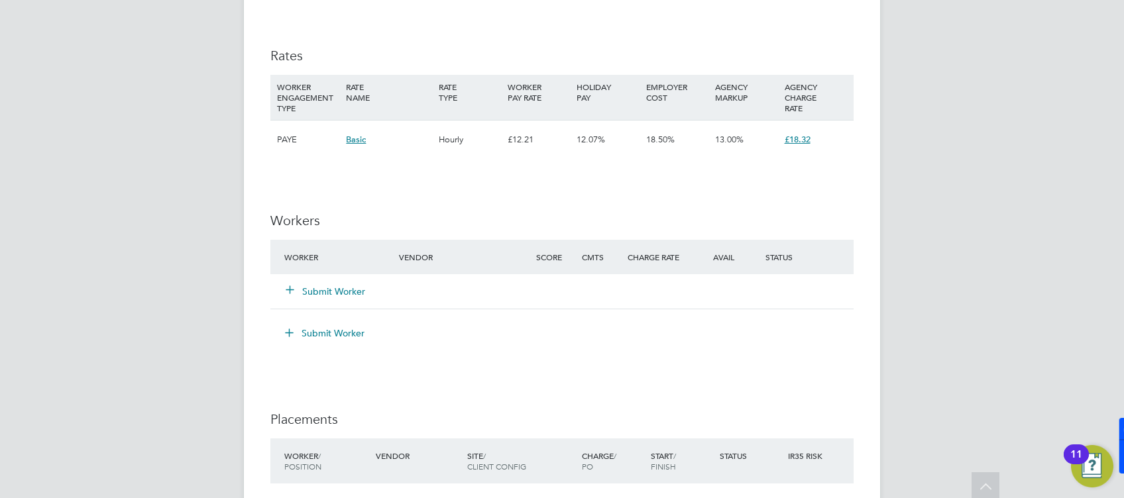
scroll to position [1149, 0]
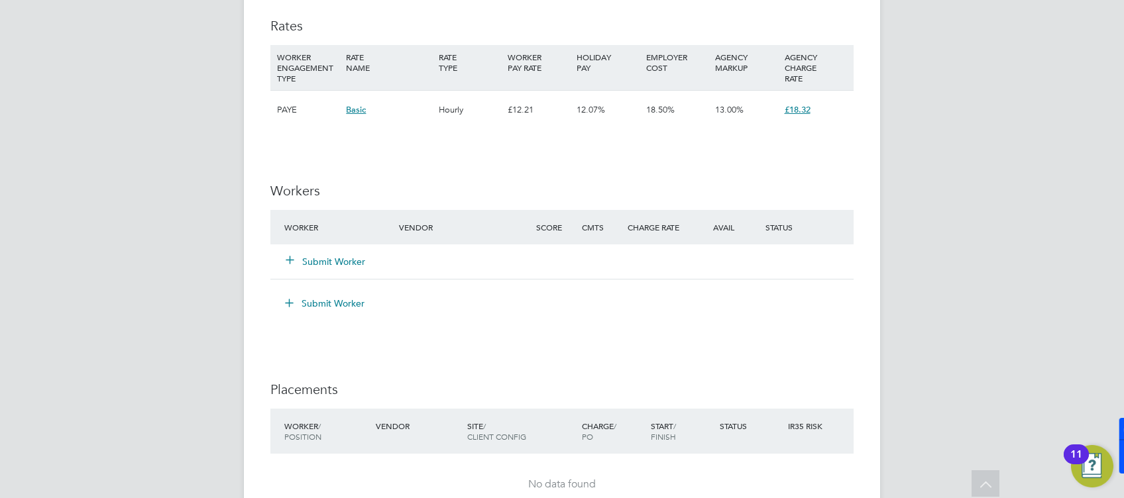
click at [311, 258] on button "Submit Worker" at bounding box center [326, 261] width 80 height 13
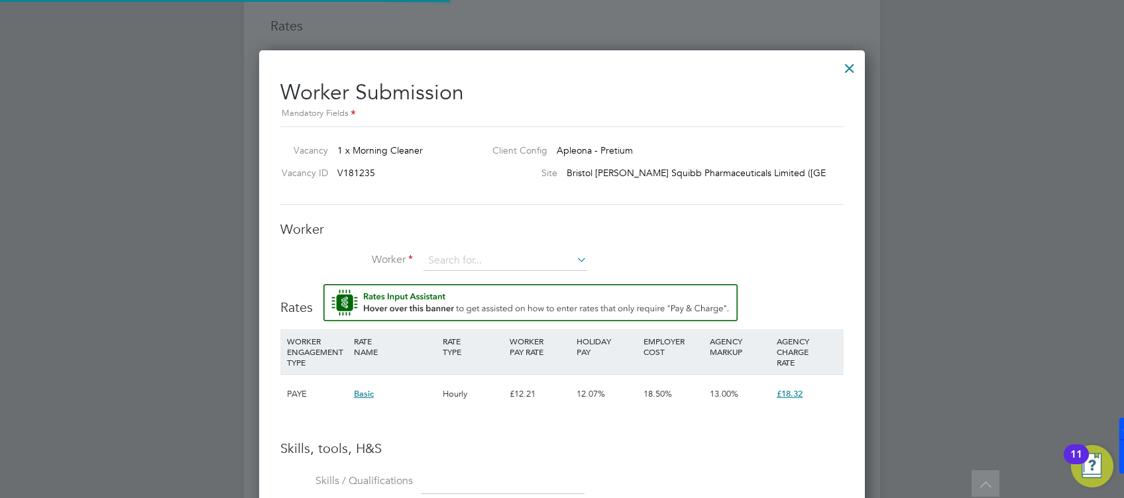
scroll to position [852, 606]
click at [467, 260] on input at bounding box center [505, 261] width 164 height 20
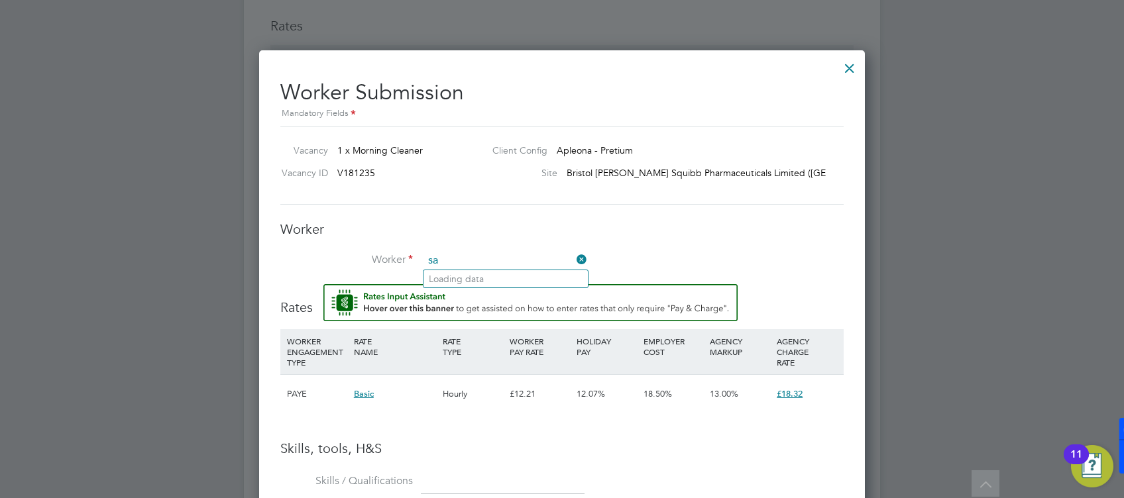
type input "s"
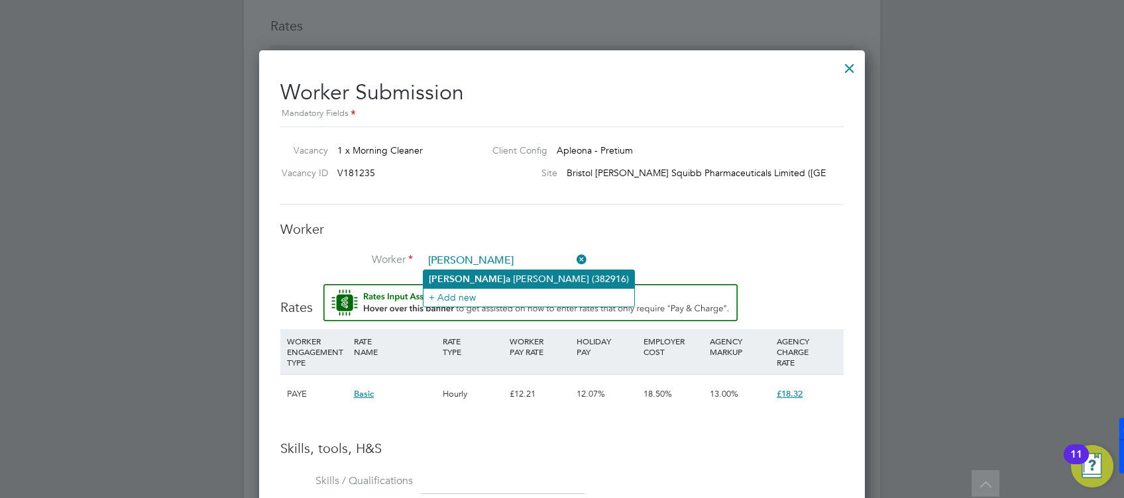
click at [501, 278] on li "[PERSON_NAME] a [PERSON_NAME] (382916)" at bounding box center [528, 279] width 211 height 18
type input "[PERSON_NAME] (382916)"
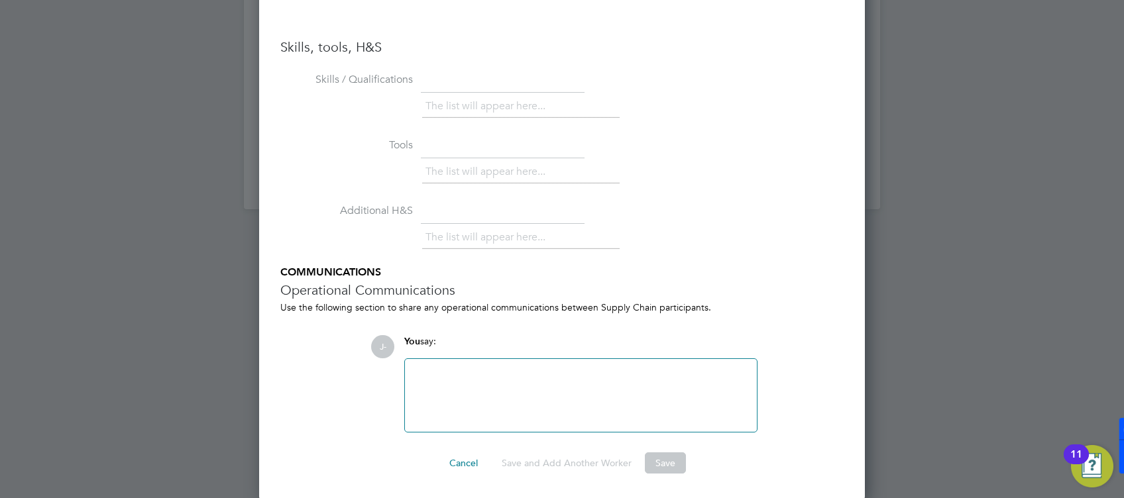
click at [793, 387] on div "J- You say: Attachments are not supported" at bounding box center [606, 383] width 473 height 97
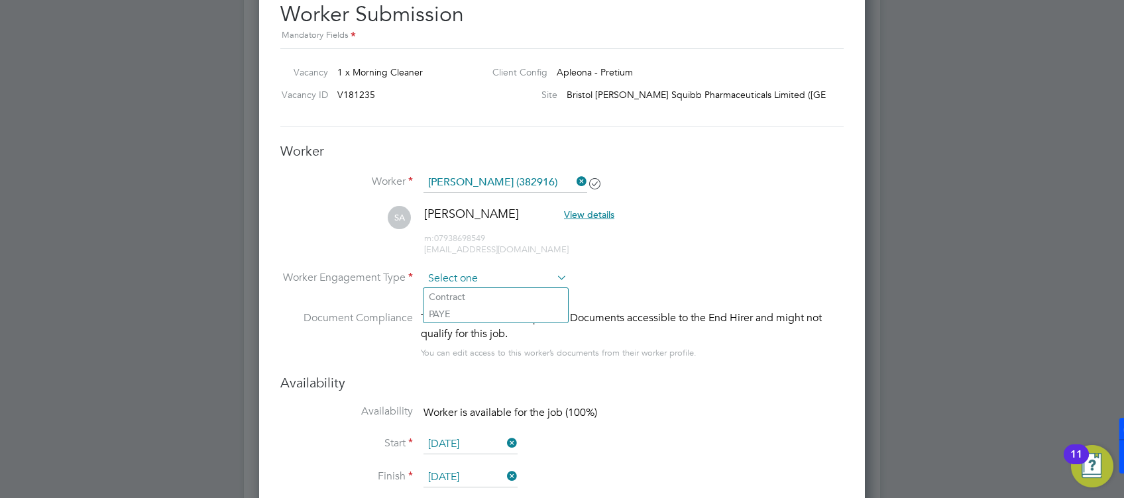
click at [503, 281] on input at bounding box center [495, 279] width 144 height 20
click at [461, 314] on li "PAYE" at bounding box center [495, 314] width 144 height 17
type input "PAYE"
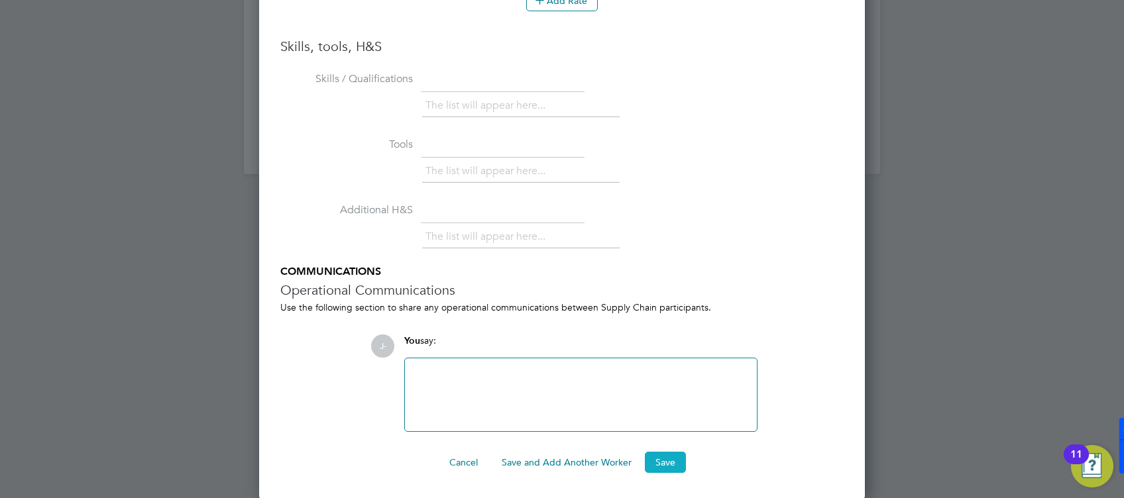
click at [664, 465] on button "Save" at bounding box center [665, 462] width 41 height 21
